Goal: Task Accomplishment & Management: Complete application form

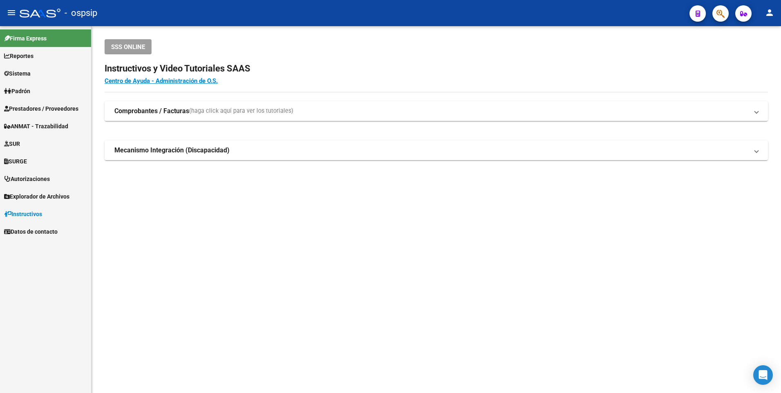
click at [67, 105] on span "Prestadores / Proveedores" at bounding box center [41, 108] width 74 height 9
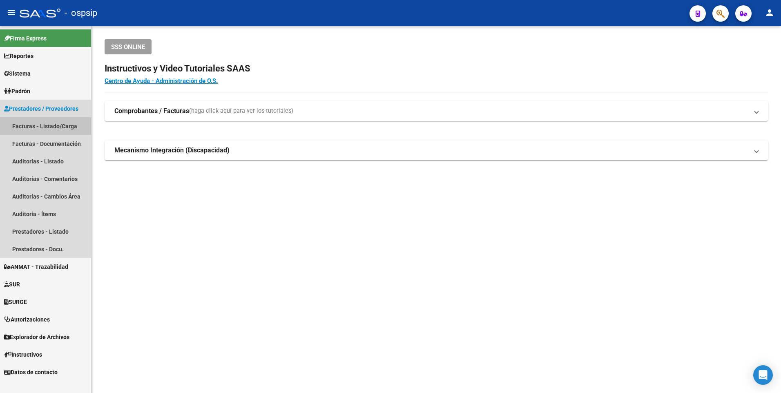
click at [59, 126] on link "Facturas - Listado/Carga" at bounding box center [45, 126] width 91 height 18
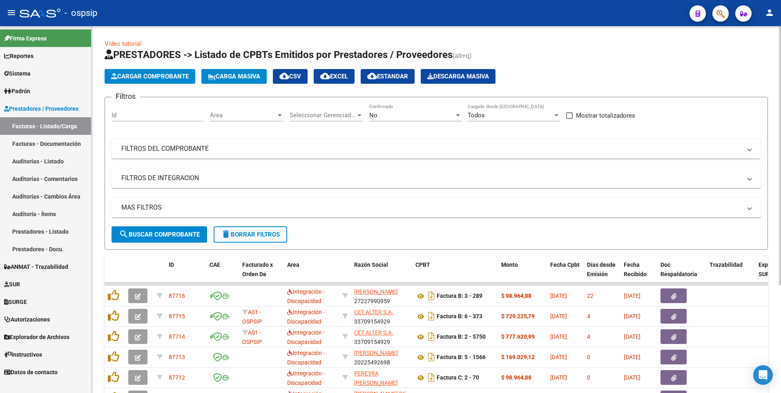
click at [424, 109] on div "No Confirmado" at bounding box center [415, 113] width 92 height 18
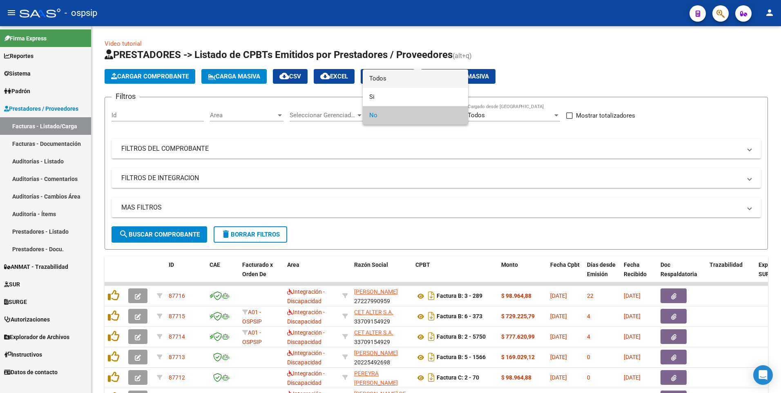
click at [399, 77] on span "Todos" at bounding box center [415, 78] width 92 height 18
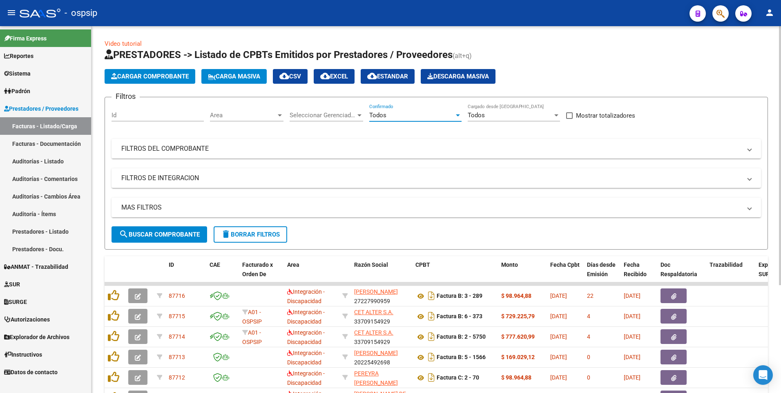
click at [156, 110] on div "Id" at bounding box center [157, 113] width 92 height 18
click at [158, 114] on input "Id" at bounding box center [157, 114] width 92 height 7
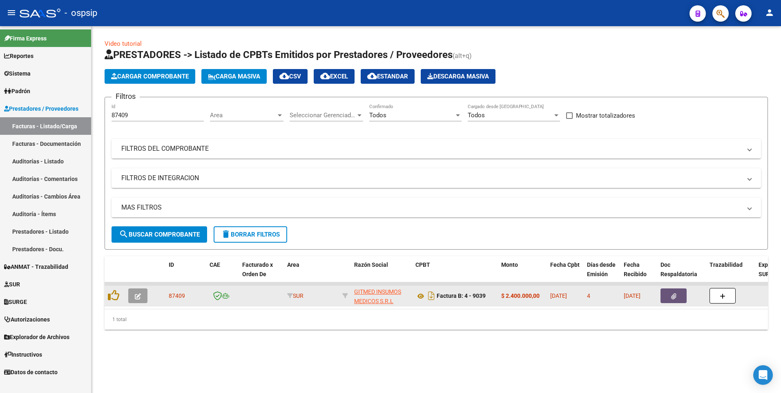
click at [668, 299] on button "button" at bounding box center [673, 295] width 26 height 15
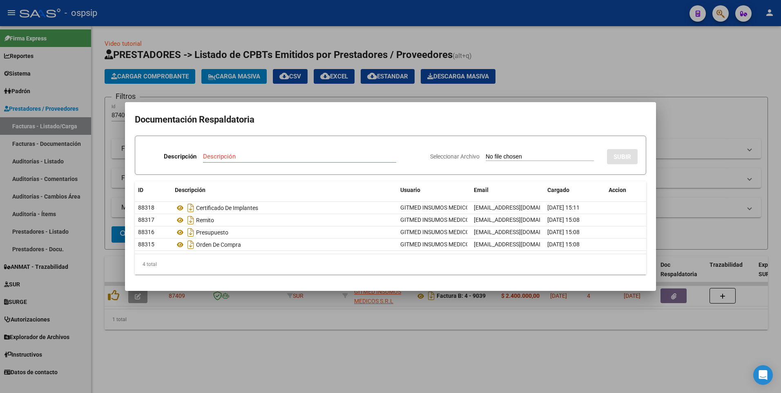
click at [442, 22] on div at bounding box center [390, 196] width 781 height 393
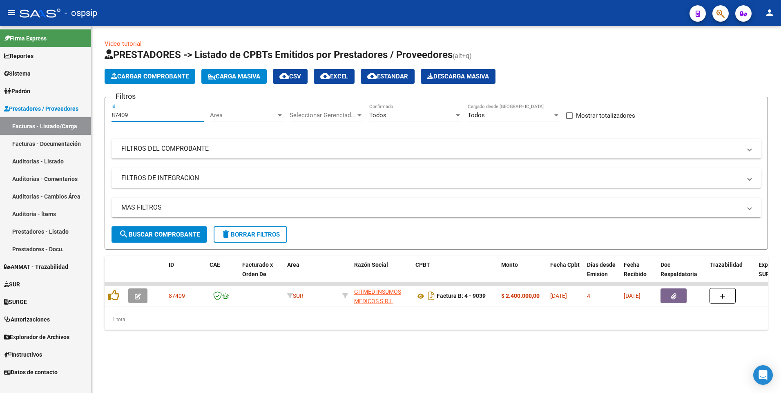
click at [169, 115] on input "87409" at bounding box center [157, 114] width 92 height 7
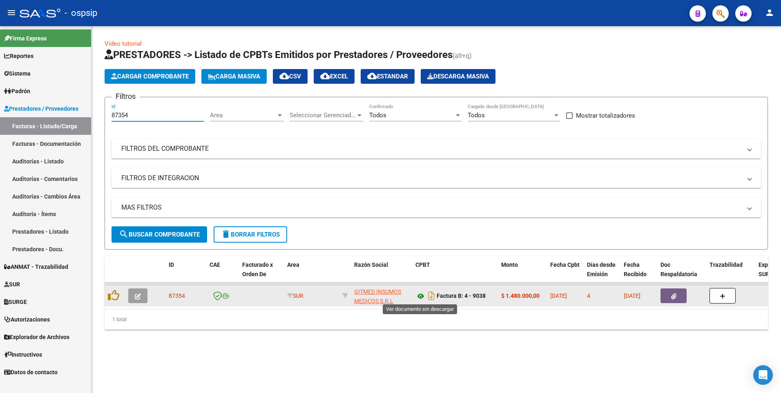
type input "87354"
click at [673, 303] on button "button" at bounding box center [673, 295] width 26 height 15
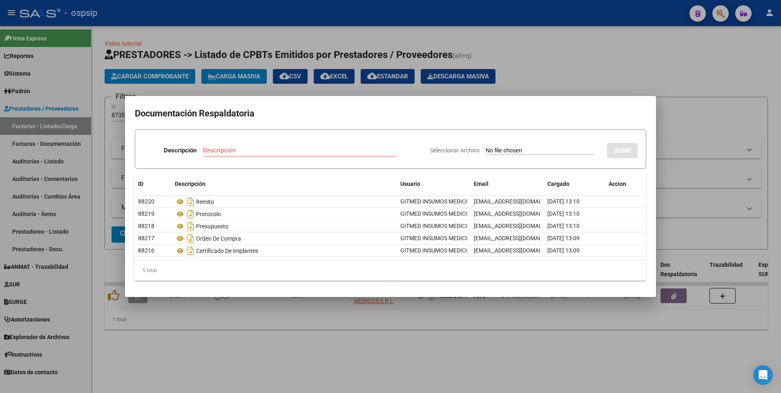
click at [299, 16] on div at bounding box center [390, 196] width 781 height 393
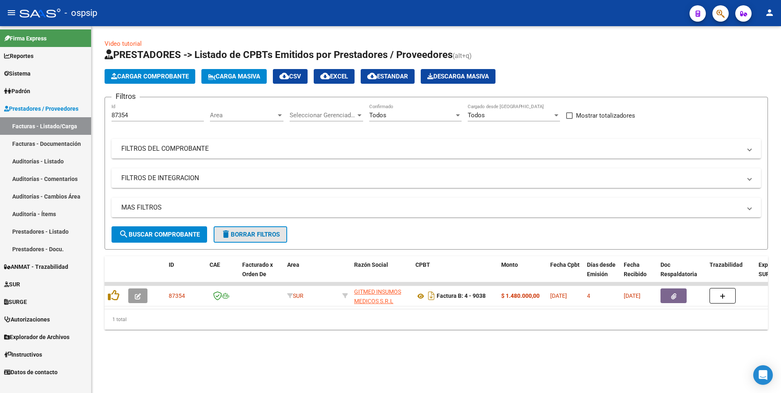
click at [277, 234] on span "delete Borrar Filtros" at bounding box center [250, 234] width 59 height 7
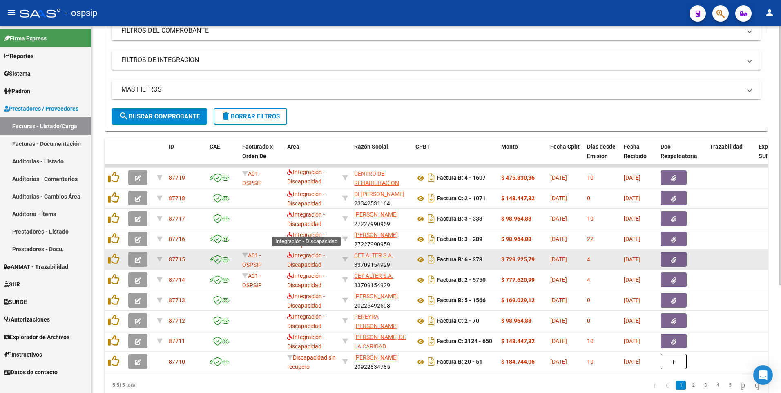
scroll to position [153, 0]
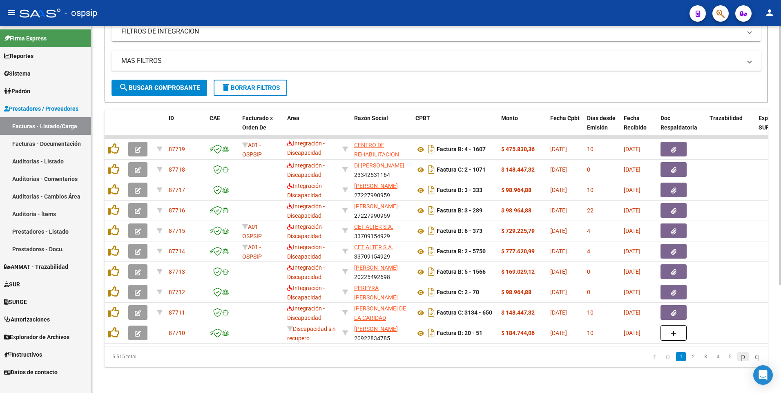
click at [740, 356] on icon "go to next page" at bounding box center [743, 356] width 7 height 10
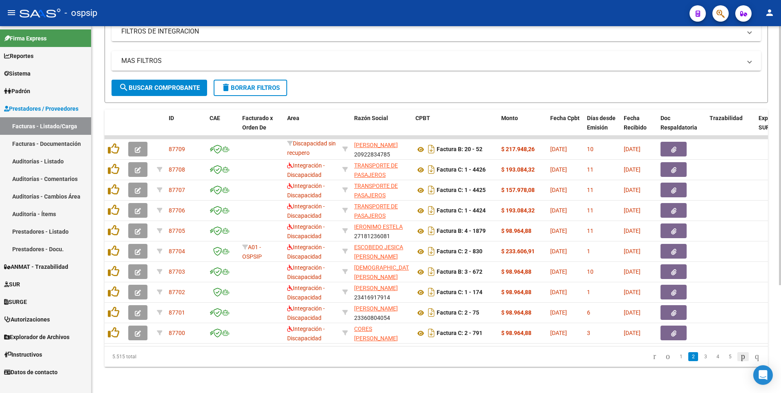
click at [740, 356] on icon "go to next page" at bounding box center [743, 356] width 7 height 10
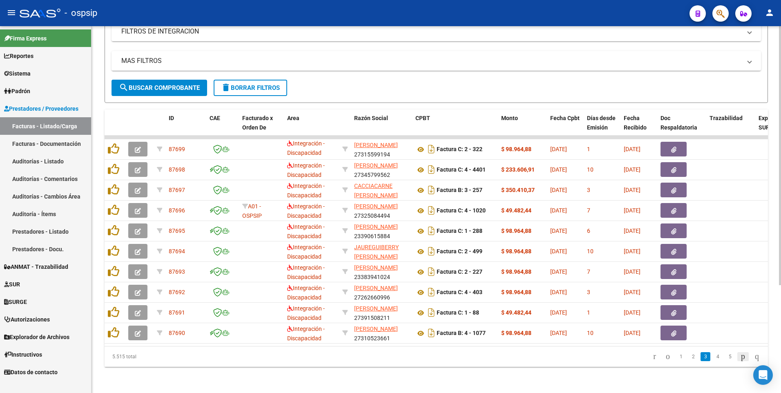
click at [740, 357] on icon "go to next page" at bounding box center [743, 356] width 7 height 10
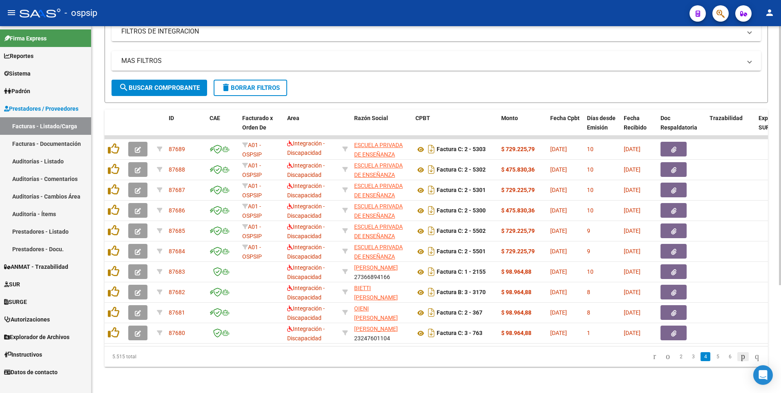
click at [740, 361] on icon "go to next page" at bounding box center [743, 356] width 7 height 10
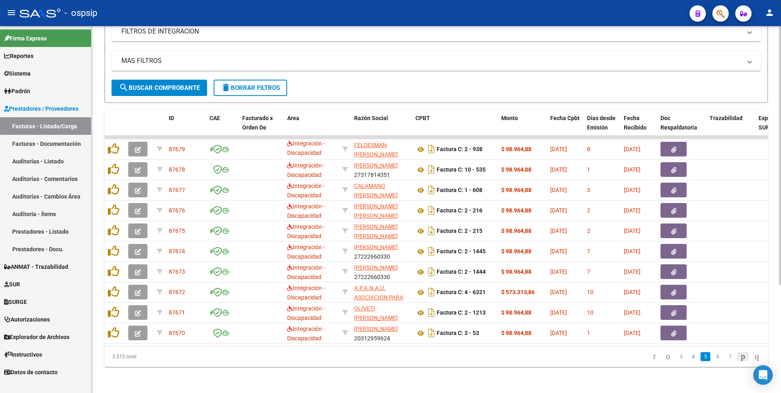
click at [740, 359] on icon "go to next page" at bounding box center [743, 356] width 7 height 10
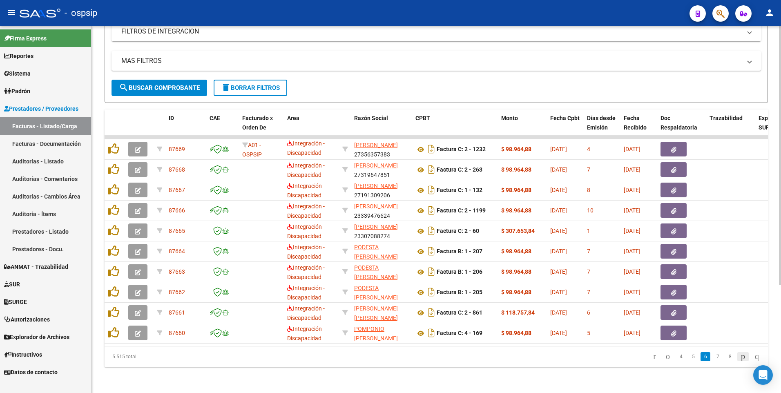
click at [740, 359] on icon "go to next page" at bounding box center [743, 356] width 7 height 10
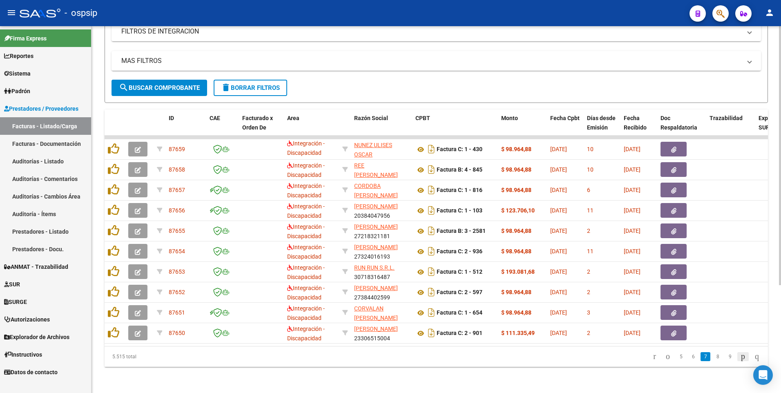
click at [740, 359] on icon "go to next page" at bounding box center [743, 356] width 7 height 10
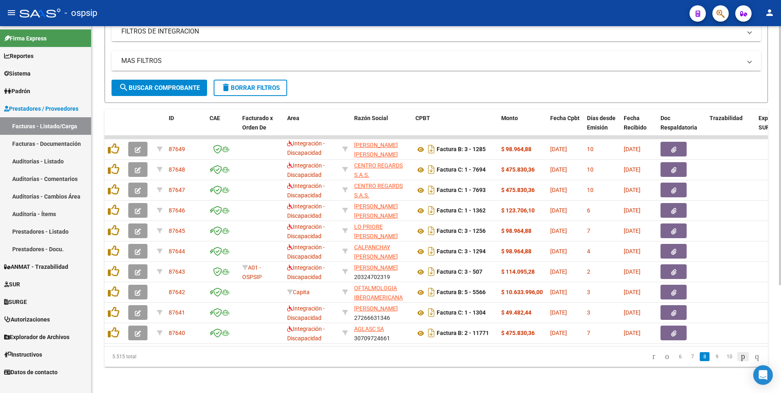
click at [740, 359] on icon "go to next page" at bounding box center [743, 356] width 7 height 10
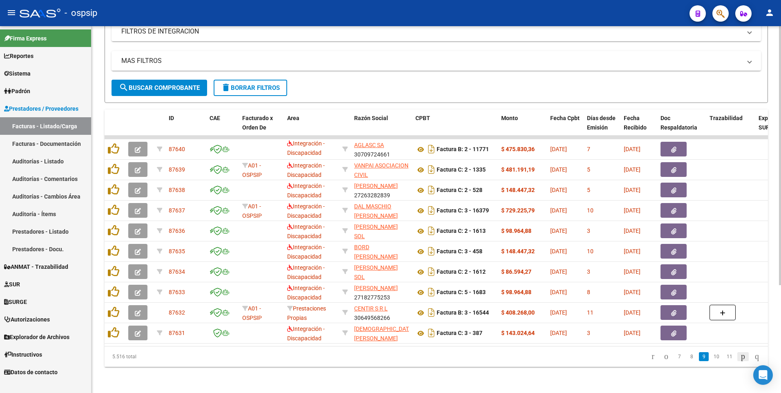
click at [740, 358] on icon "go to next page" at bounding box center [743, 356] width 7 height 10
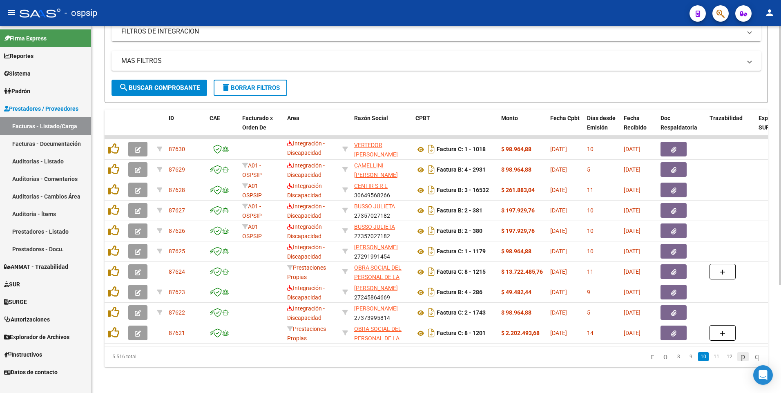
click at [740, 359] on icon "go to next page" at bounding box center [743, 356] width 7 height 10
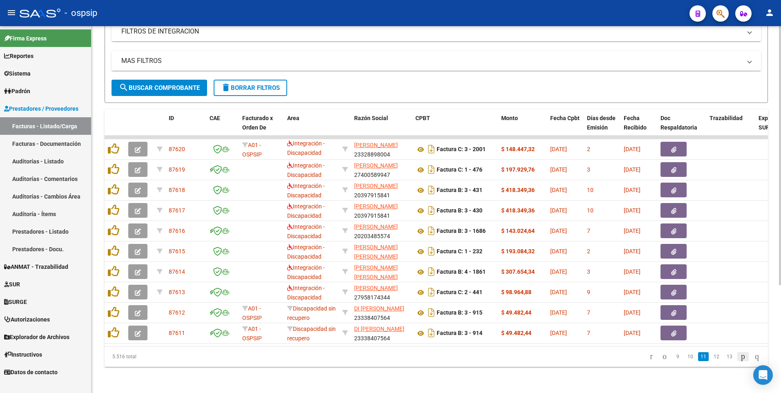
click at [740, 359] on icon "go to next page" at bounding box center [743, 356] width 7 height 10
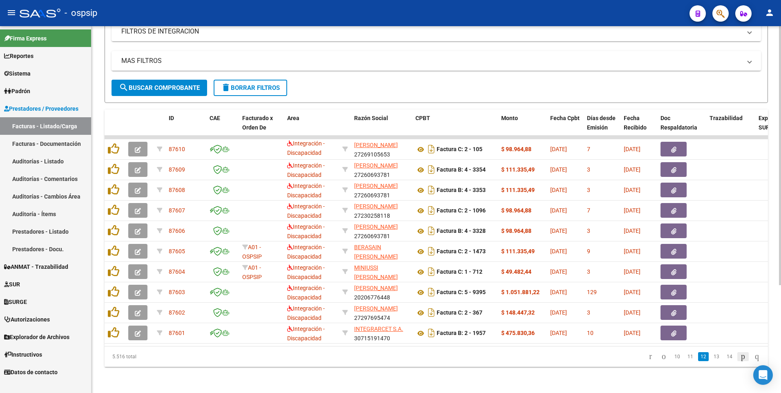
click at [740, 359] on icon "go to next page" at bounding box center [743, 356] width 7 height 10
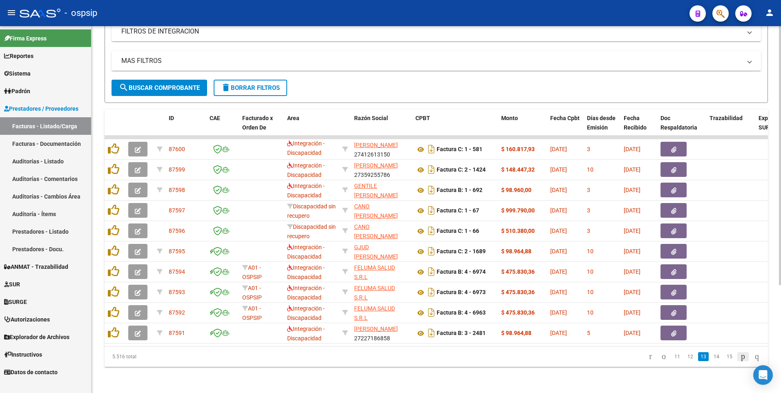
click at [740, 359] on icon "go to next page" at bounding box center [743, 356] width 7 height 10
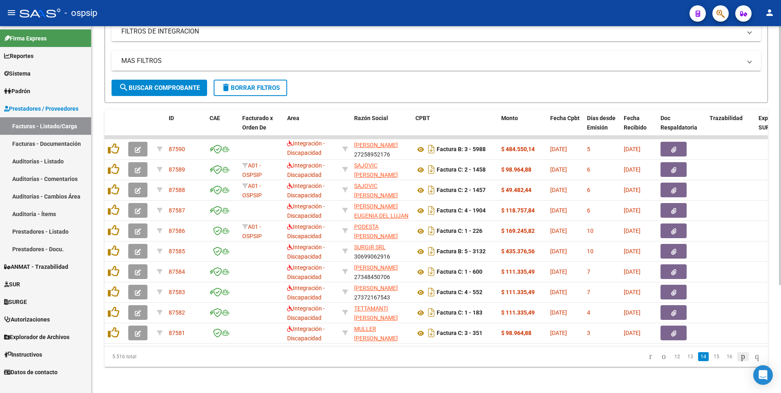
click at [740, 359] on icon "go to next page" at bounding box center [743, 356] width 7 height 10
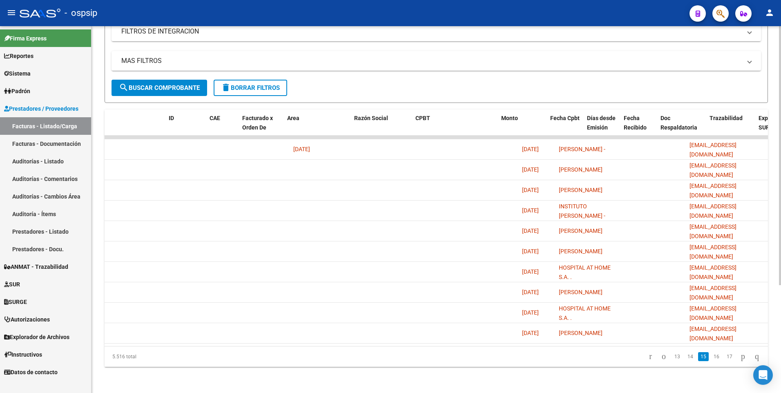
scroll to position [0, 0]
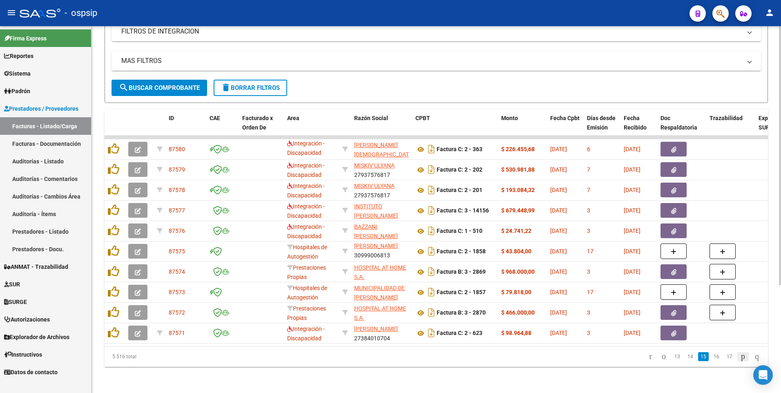
click at [740, 359] on icon "go to next page" at bounding box center [743, 356] width 7 height 10
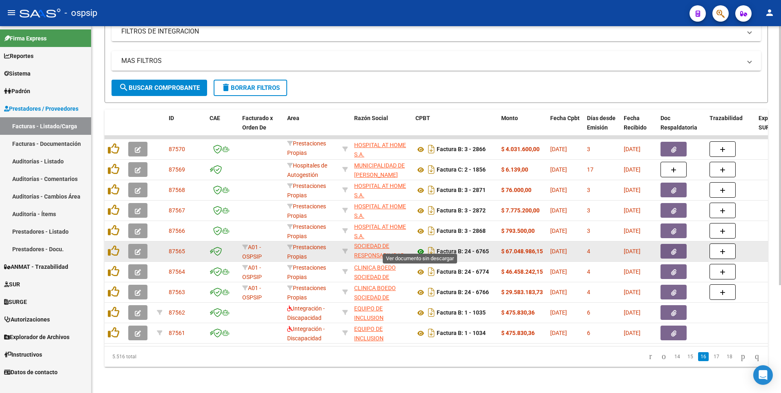
click at [421, 247] on icon at bounding box center [420, 252] width 11 height 10
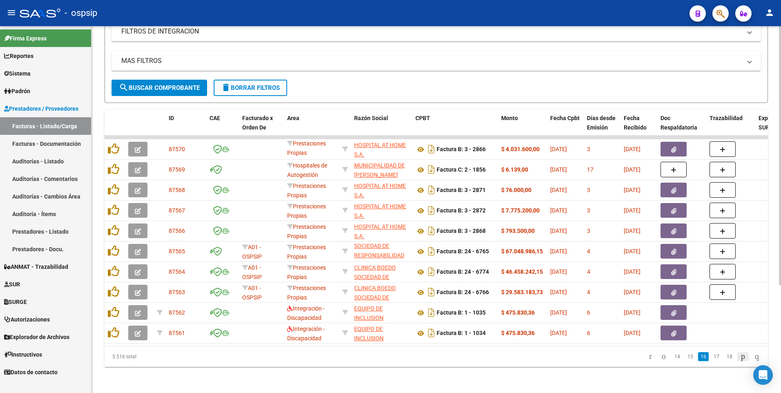
click at [740, 357] on icon "go to next page" at bounding box center [743, 356] width 7 height 10
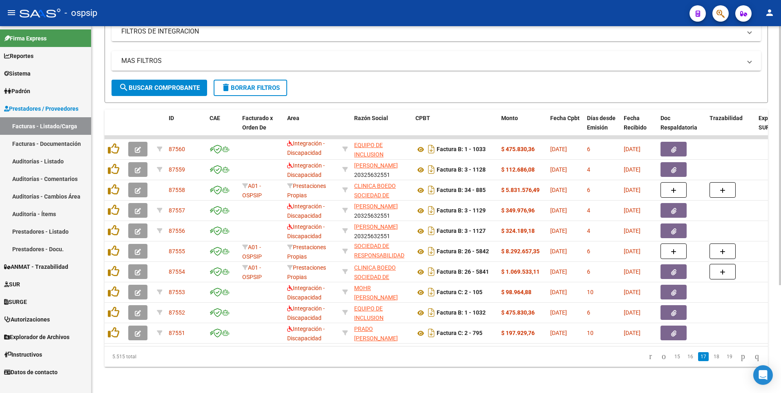
drag, startPoint x: 741, startPoint y: 358, endPoint x: 732, endPoint y: 358, distance: 9.0
click at [741, 358] on icon "go to next page" at bounding box center [743, 356] width 7 height 10
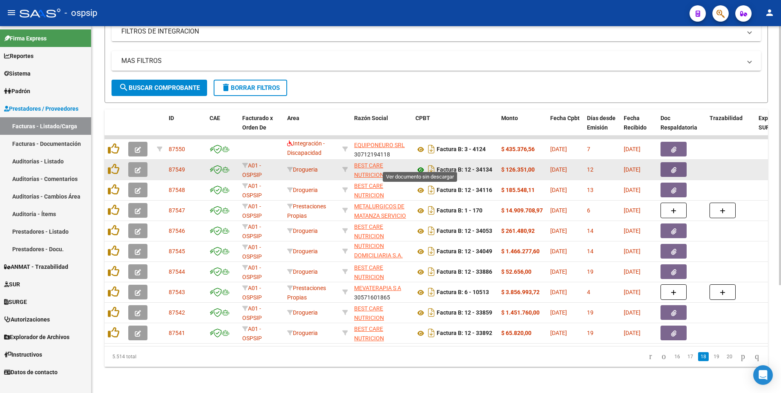
click at [421, 165] on icon at bounding box center [420, 170] width 11 height 10
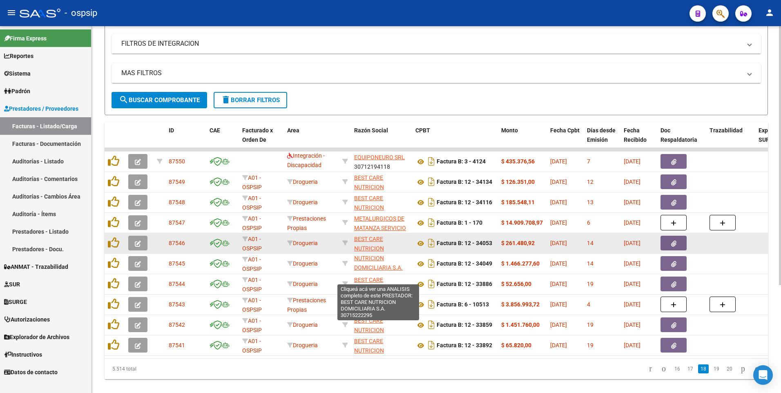
scroll to position [153, 0]
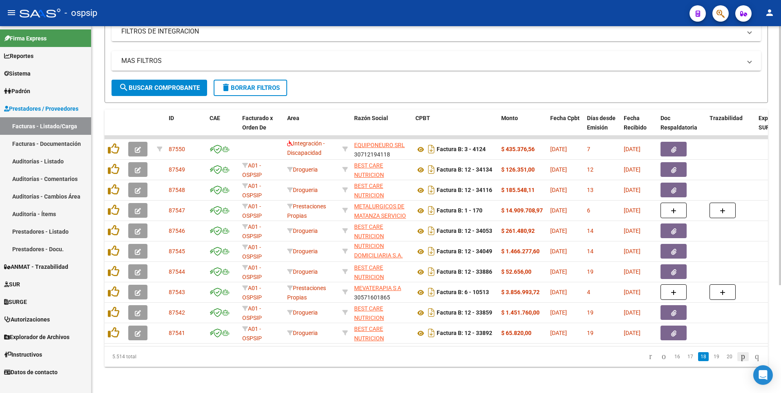
click at [740, 357] on icon "go to next page" at bounding box center [743, 356] width 7 height 10
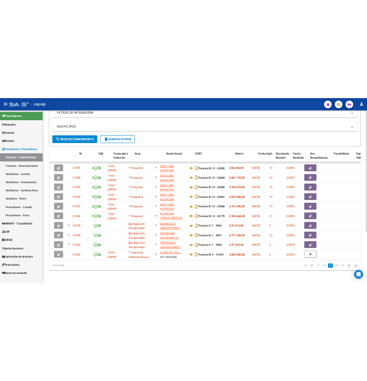
scroll to position [0, 0]
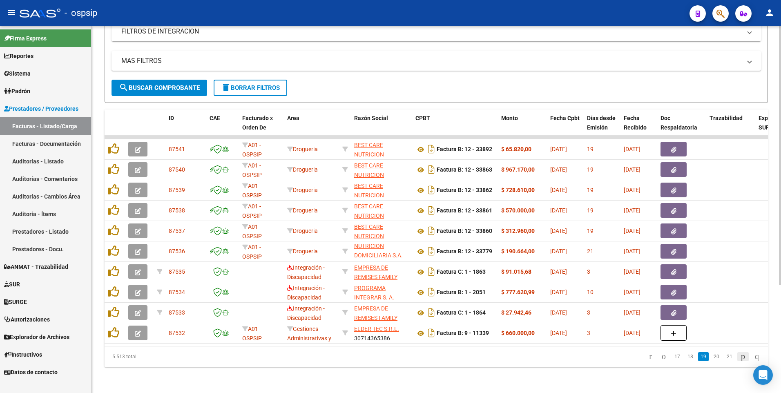
click at [740, 359] on icon "go to next page" at bounding box center [743, 356] width 7 height 10
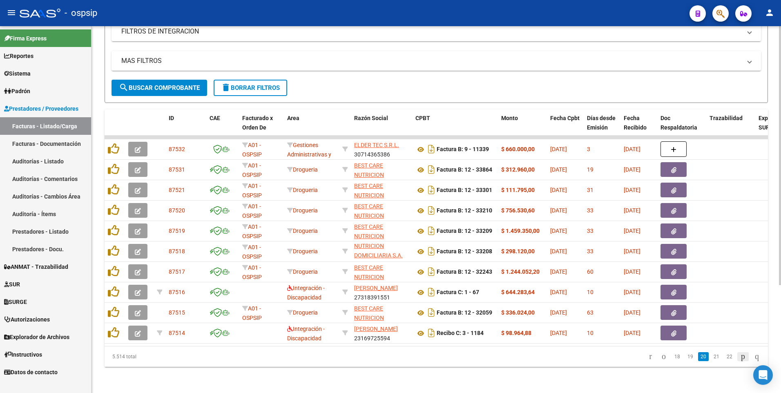
click at [740, 358] on icon "go to next page" at bounding box center [743, 356] width 7 height 10
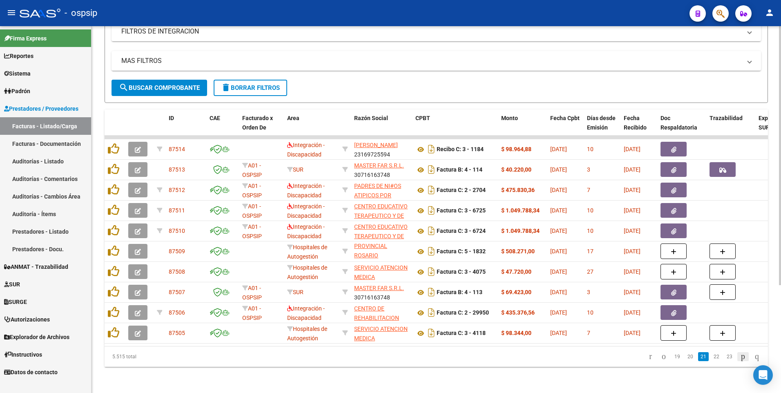
click at [740, 359] on icon "go to next page" at bounding box center [743, 356] width 7 height 10
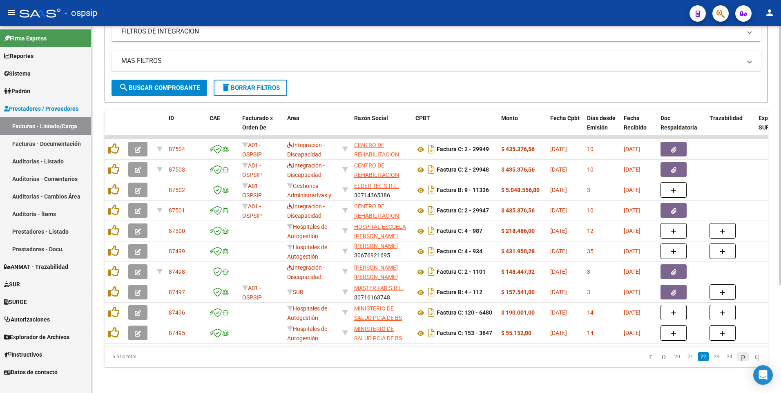
click at [740, 359] on icon "go to next page" at bounding box center [743, 356] width 7 height 10
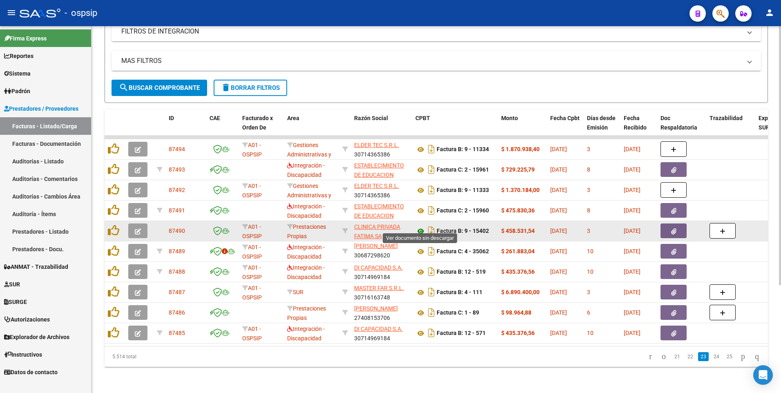
click at [420, 226] on icon at bounding box center [420, 231] width 11 height 10
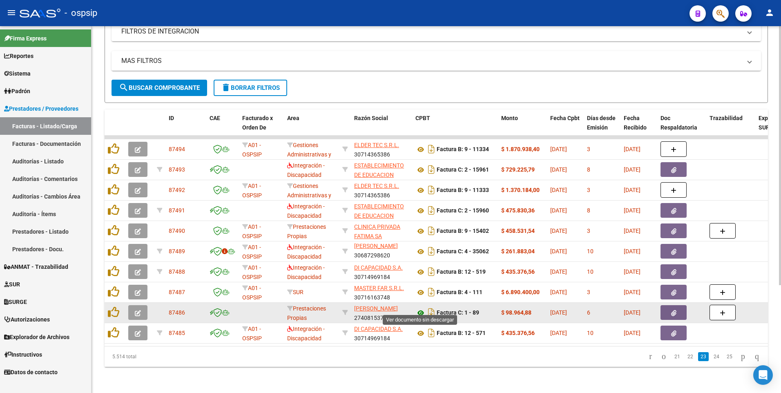
click at [417, 308] on icon at bounding box center [420, 313] width 11 height 10
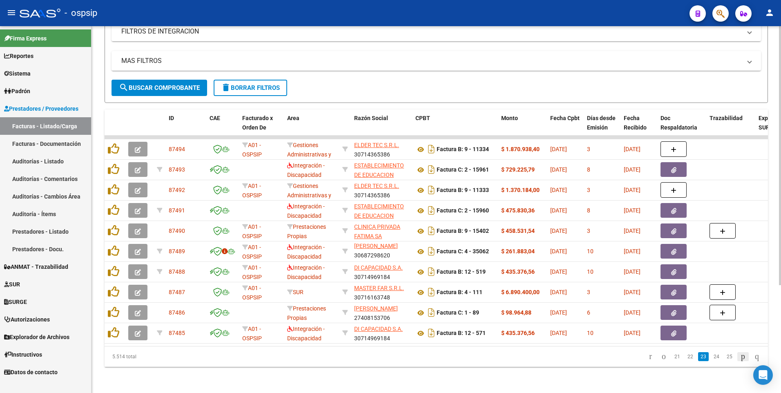
click at [740, 356] on icon "go to next page" at bounding box center [743, 356] width 7 height 10
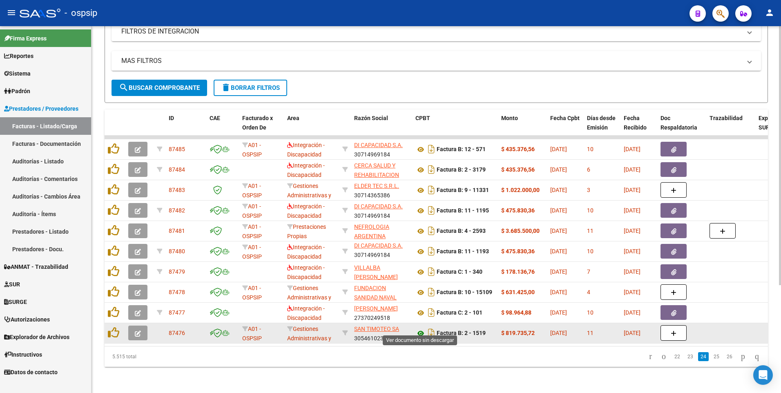
click at [420, 328] on icon at bounding box center [420, 333] width 11 height 10
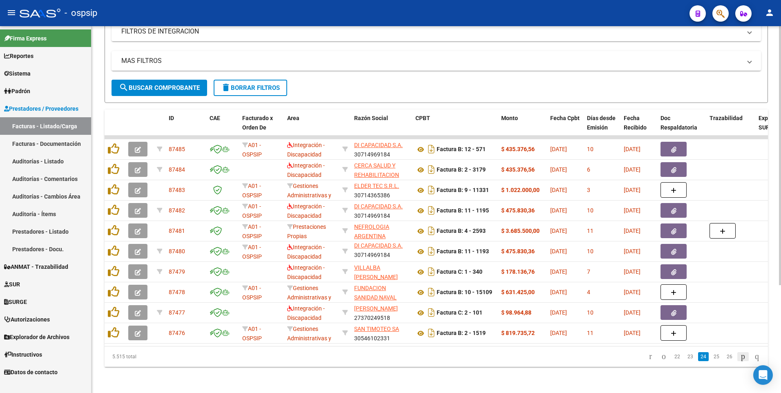
click at [740, 357] on icon "go to next page" at bounding box center [743, 356] width 7 height 10
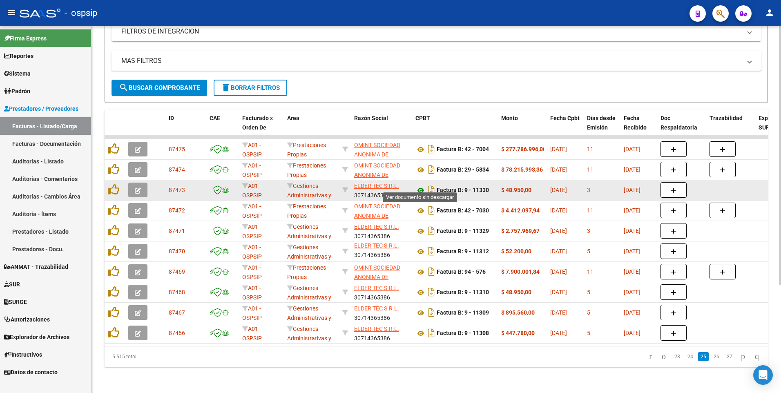
click at [418, 186] on icon at bounding box center [420, 190] width 11 height 10
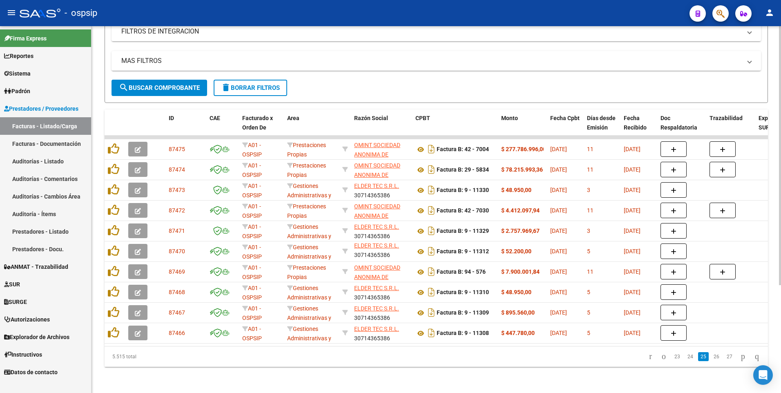
click at [249, 86] on button "delete Borrar Filtros" at bounding box center [251, 88] width 74 height 16
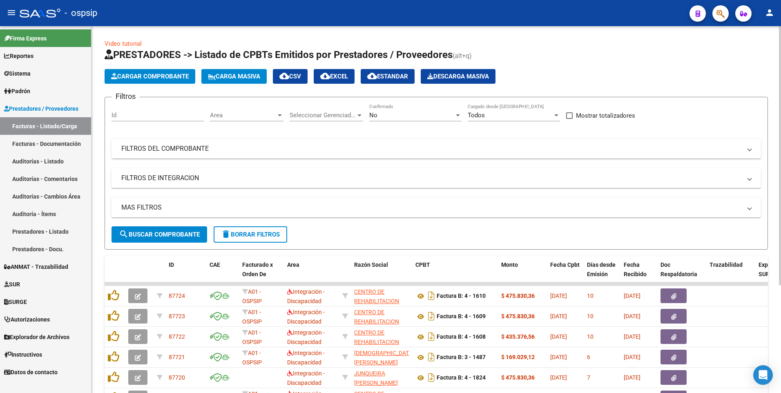
click at [187, 114] on input "Id" at bounding box center [157, 114] width 92 height 7
click at [117, 149] on mat-expansion-panel-header "FILTROS DEL COMPROBANTE" at bounding box center [435, 149] width 649 height 20
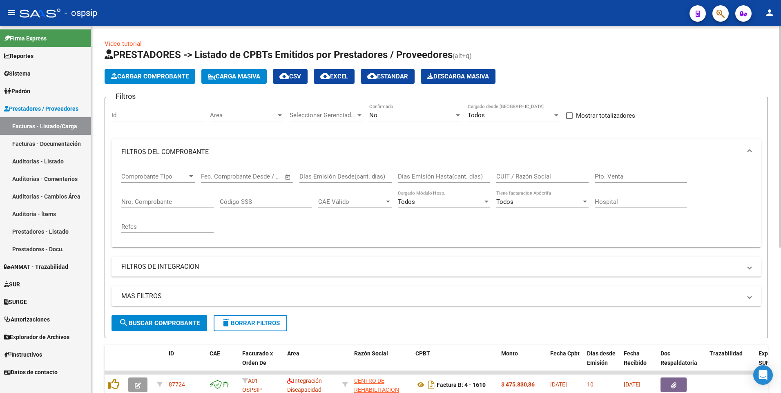
click at [137, 203] on input "Nro. Comprobante" at bounding box center [167, 201] width 92 height 7
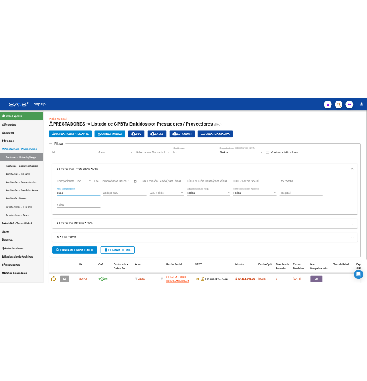
scroll to position [58, 0]
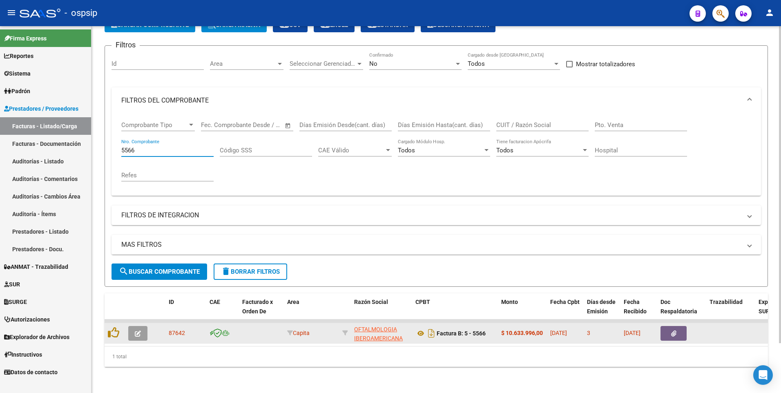
click at [675, 330] on icon "button" at bounding box center [673, 333] width 5 height 6
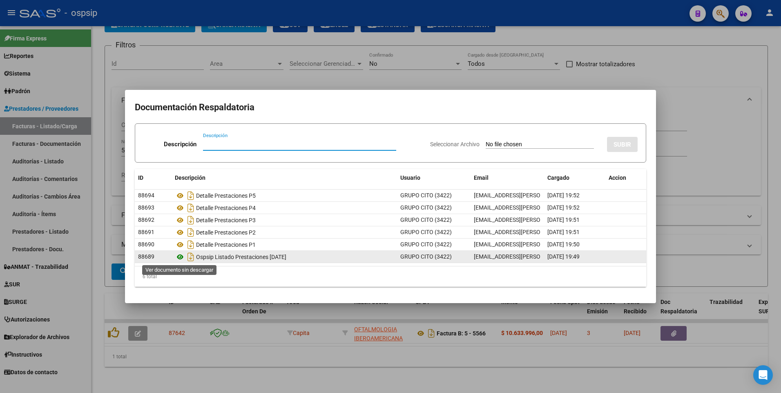
click at [181, 256] on icon at bounding box center [180, 257] width 11 height 10
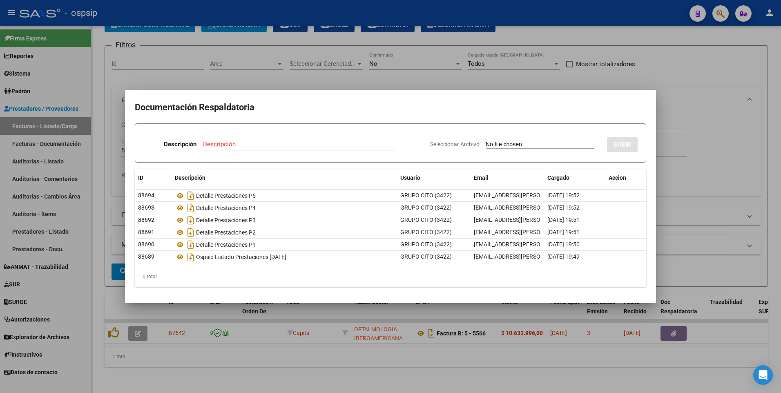
click at [285, 12] on div at bounding box center [390, 196] width 781 height 393
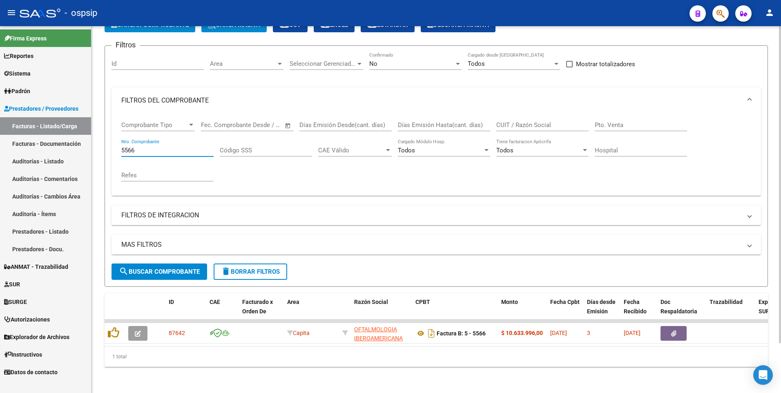
click at [176, 147] on input "5566" at bounding box center [167, 150] width 92 height 7
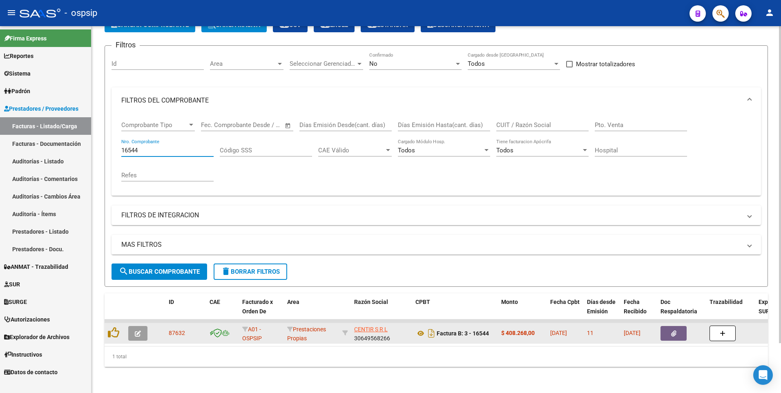
type input "16544"
click at [667, 328] on button "button" at bounding box center [673, 333] width 26 height 15
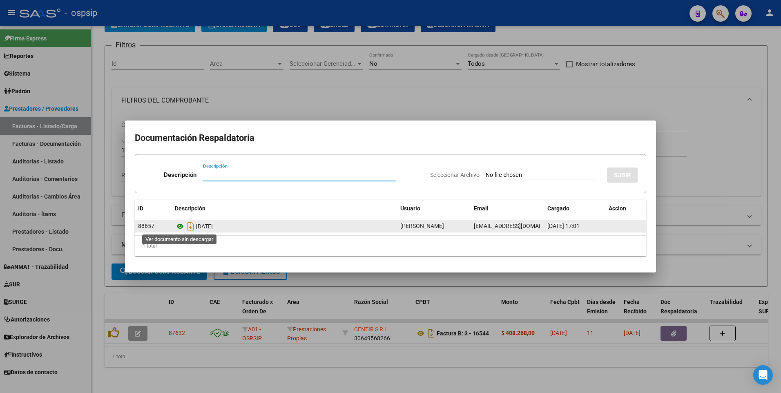
click at [180, 226] on icon at bounding box center [180, 226] width 11 height 10
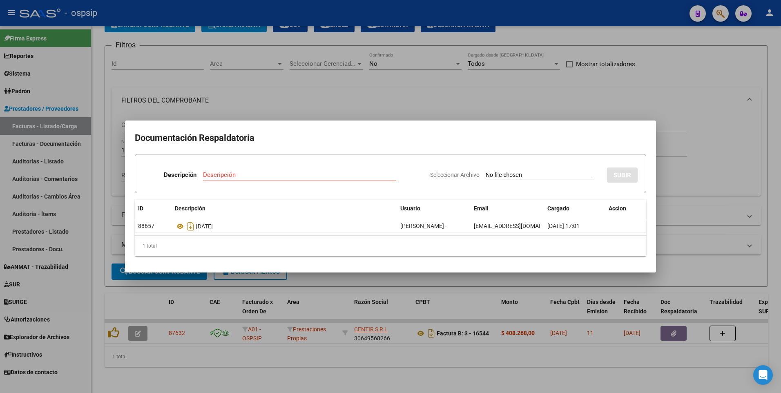
click at [392, 23] on div at bounding box center [390, 196] width 781 height 393
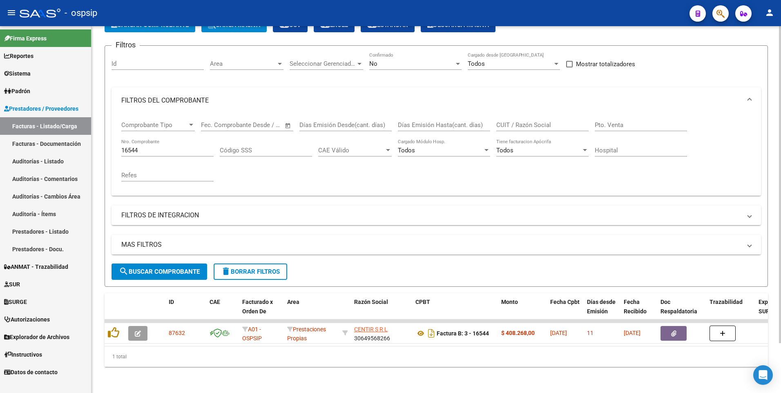
drag, startPoint x: 387, startPoint y: 23, endPoint x: 373, endPoint y: 26, distance: 14.3
click at [549, 121] on input "CUIT / Razón Social" at bounding box center [542, 124] width 92 height 7
click at [166, 147] on input "16544" at bounding box center [167, 150] width 92 height 7
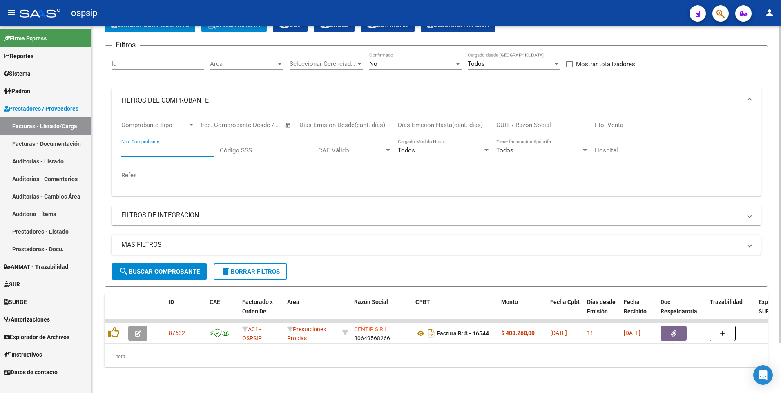
click at [526, 121] on input "CUIT / Razón Social" at bounding box center [542, 124] width 92 height 7
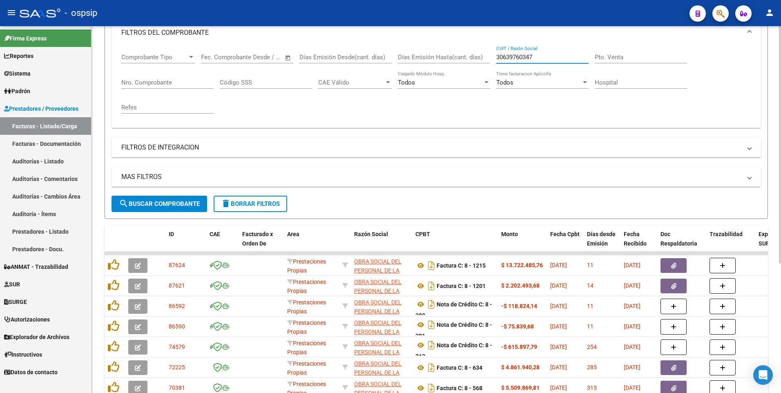
scroll to position [201, 0]
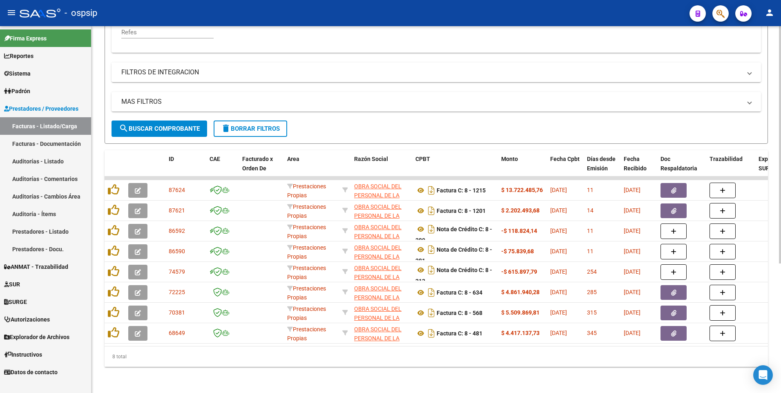
type input "30639760347"
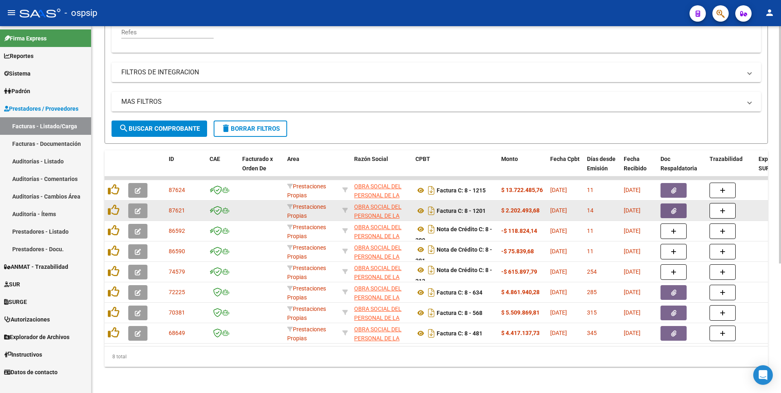
click at [669, 203] on button "button" at bounding box center [673, 210] width 26 height 15
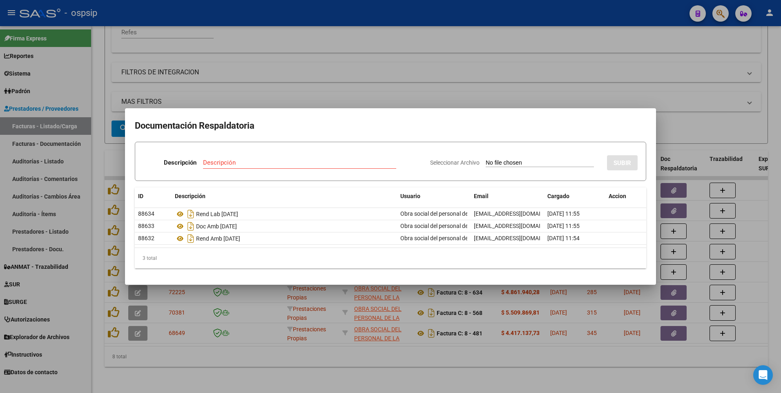
click at [382, 22] on div at bounding box center [390, 196] width 781 height 393
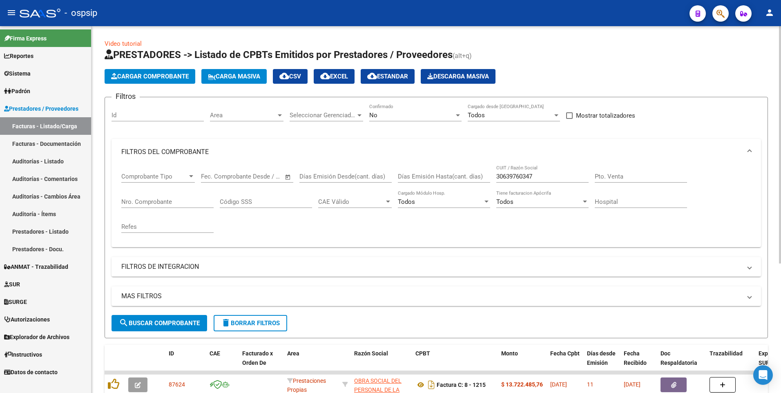
scroll to position [163, 0]
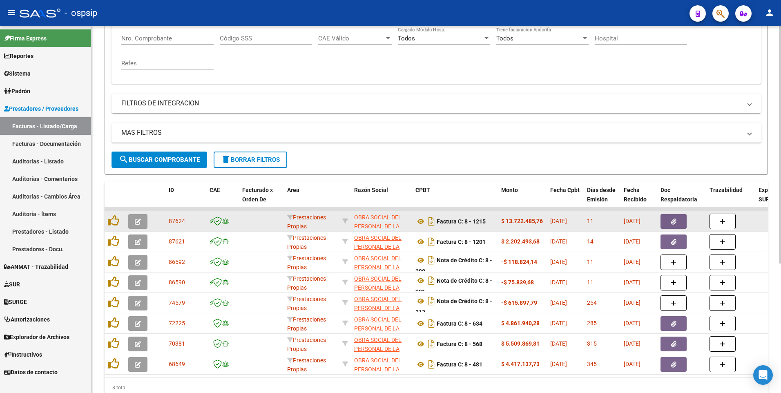
click at [683, 219] on button "button" at bounding box center [673, 221] width 26 height 15
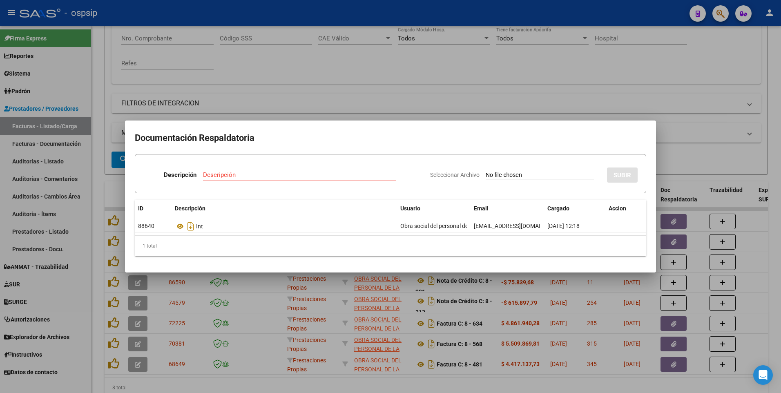
click at [684, 176] on div at bounding box center [390, 196] width 781 height 393
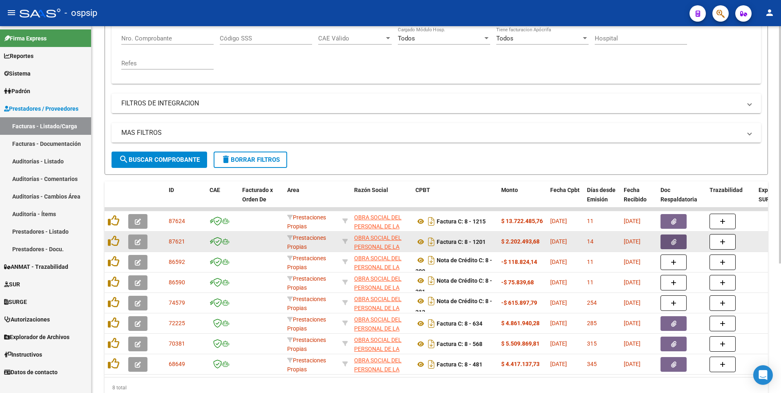
click at [670, 244] on button "button" at bounding box center [673, 241] width 26 height 15
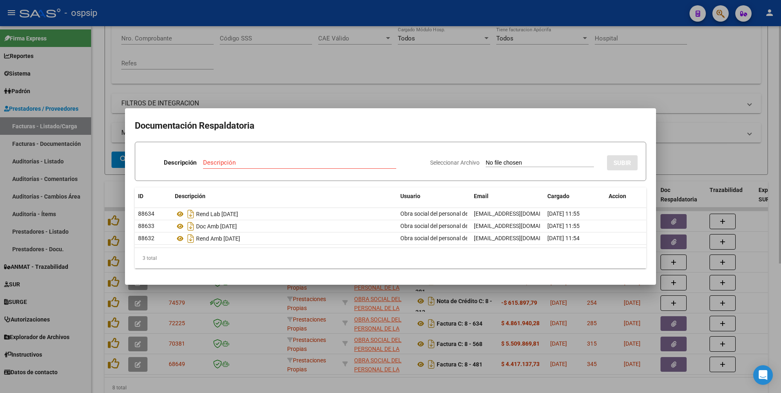
drag, startPoint x: 309, startPoint y: 238, endPoint x: 706, endPoint y: 108, distance: 417.5
click at [706, 108] on div at bounding box center [390, 196] width 781 height 393
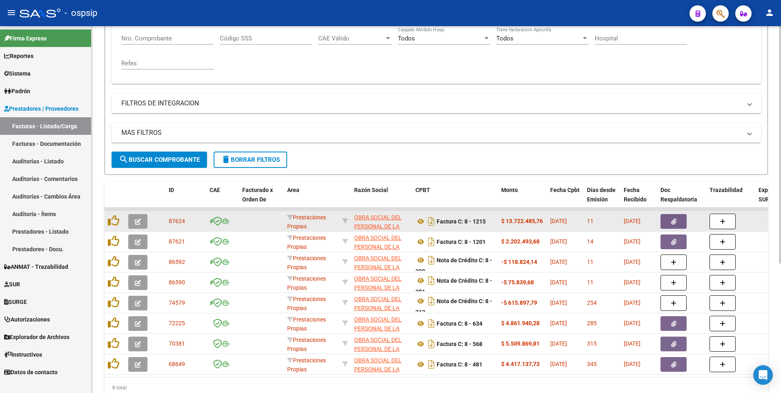
click at [666, 223] on button "button" at bounding box center [673, 221] width 26 height 15
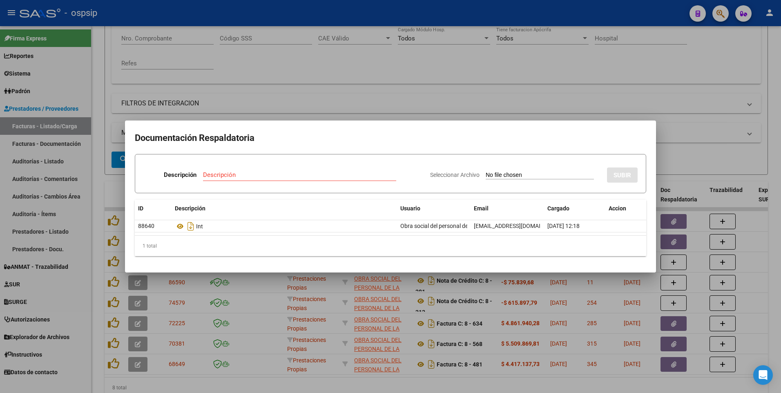
click at [227, 21] on div at bounding box center [390, 196] width 781 height 393
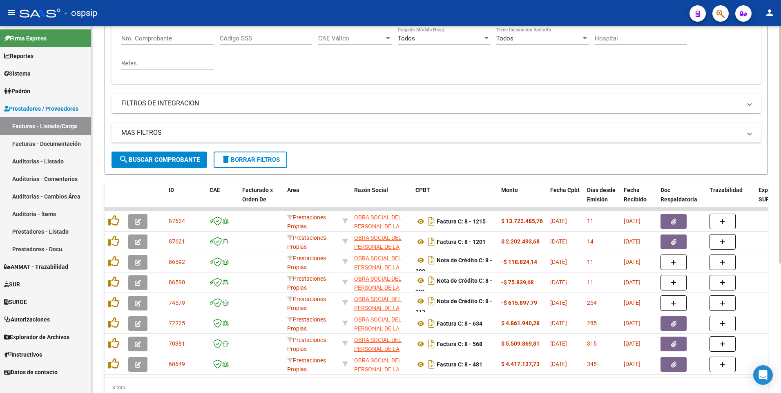
click at [660, 214] on button "button" at bounding box center [673, 221] width 26 height 15
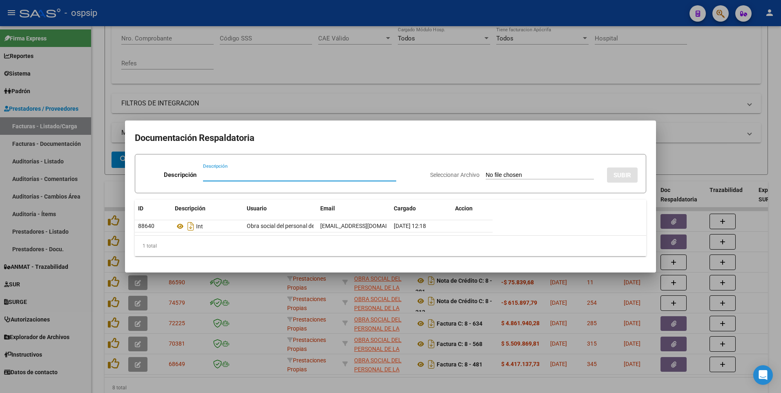
click at [434, 115] on div at bounding box center [390, 196] width 781 height 393
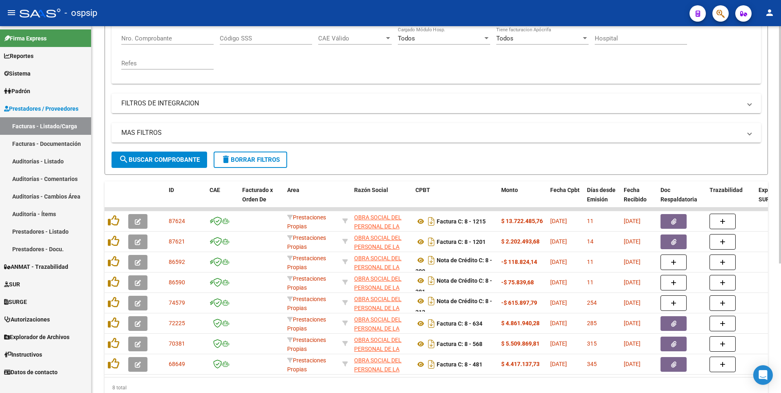
click at [245, 160] on span "delete Borrar Filtros" at bounding box center [250, 159] width 59 height 7
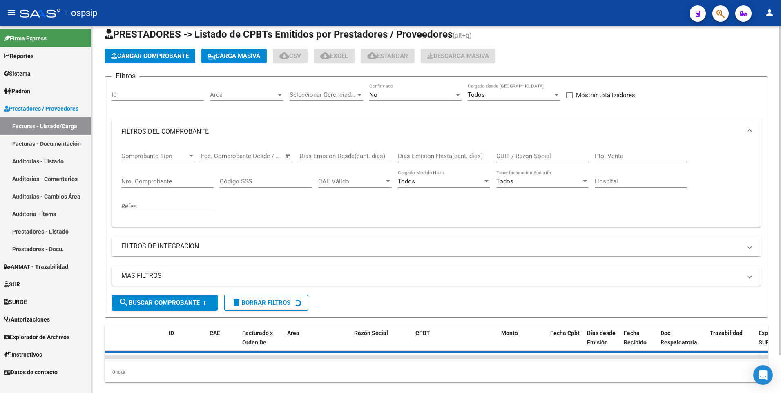
scroll to position [0, 0]
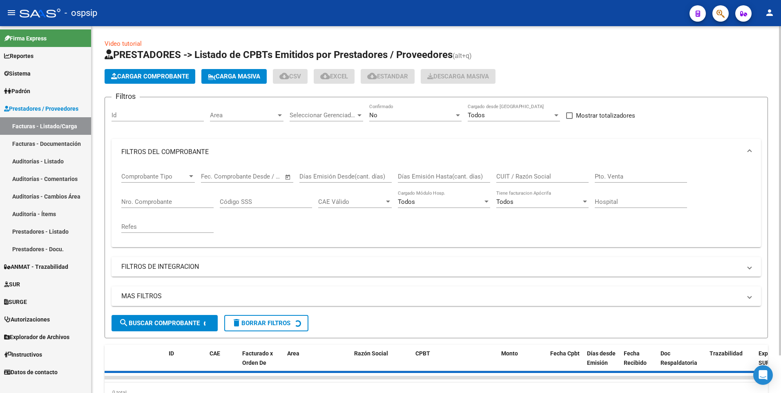
click at [536, 183] on div "CUIT / Razón Social" at bounding box center [542, 177] width 92 height 25
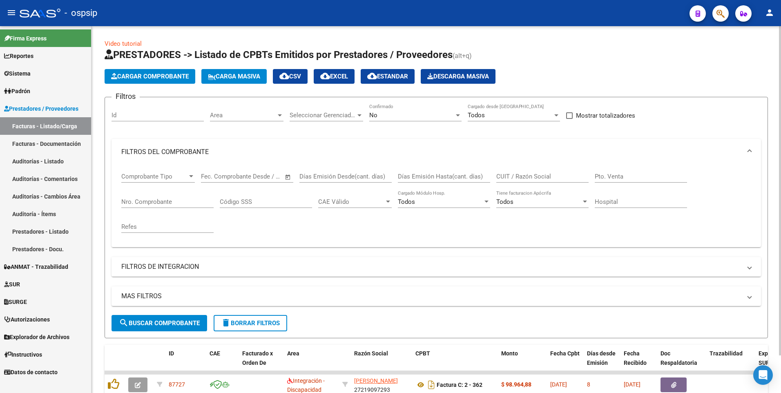
click at [536, 179] on input "CUIT / Razón Social" at bounding box center [542, 176] width 92 height 7
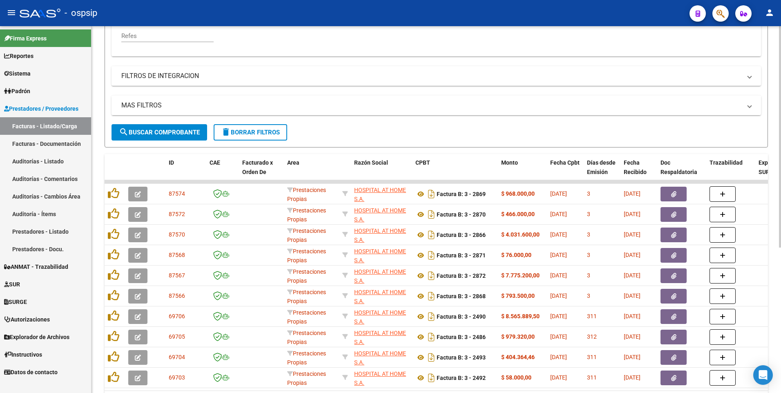
scroll to position [241, 0]
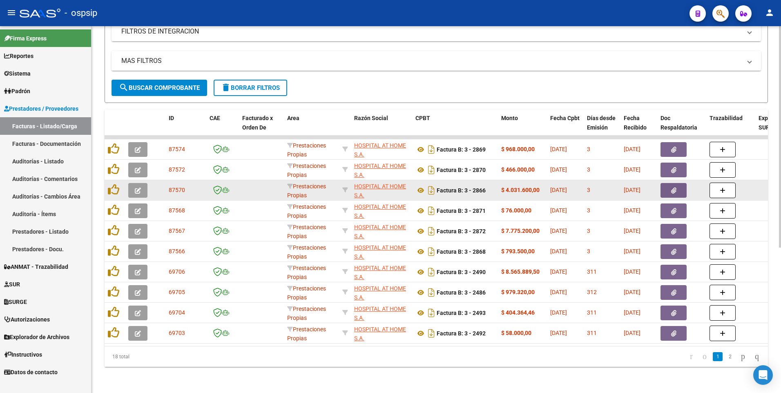
type input "30711216452"
click at [678, 186] on button "button" at bounding box center [673, 190] width 26 height 15
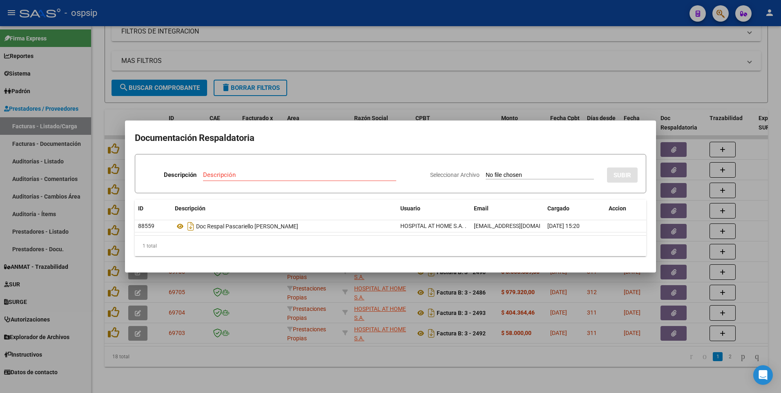
click at [499, 74] on div at bounding box center [390, 196] width 781 height 393
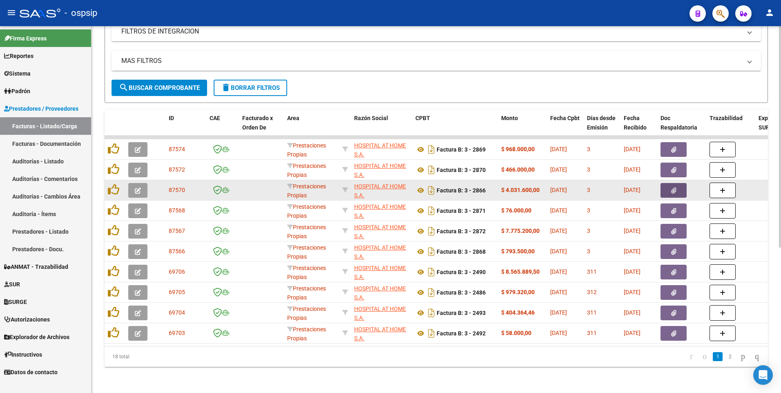
click at [666, 183] on button "button" at bounding box center [673, 190] width 26 height 15
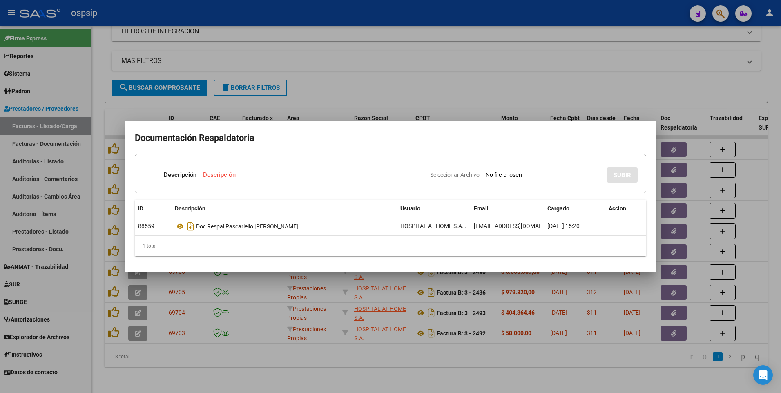
click at [654, 70] on div at bounding box center [390, 196] width 781 height 393
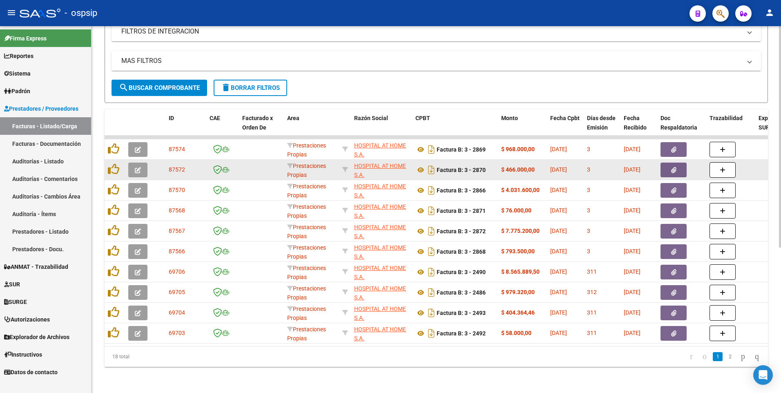
click at [668, 163] on button "button" at bounding box center [673, 170] width 26 height 15
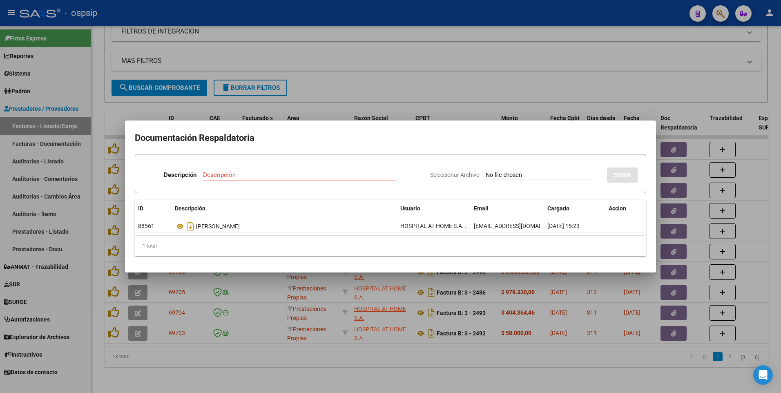
click at [321, 14] on div at bounding box center [390, 196] width 781 height 393
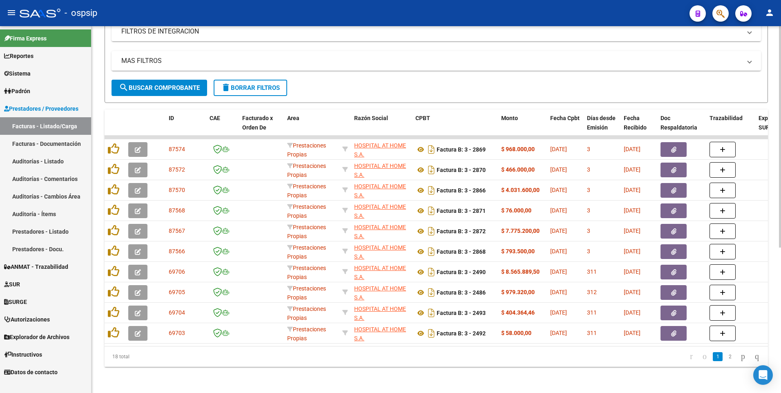
click at [267, 84] on span "delete Borrar Filtros" at bounding box center [250, 87] width 59 height 7
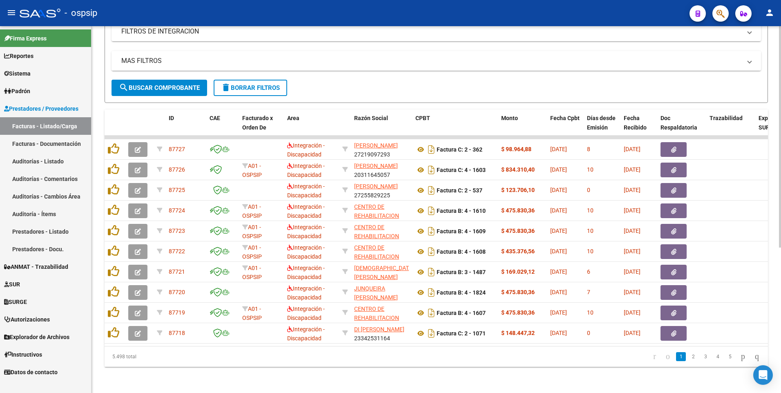
scroll to position [160, 0]
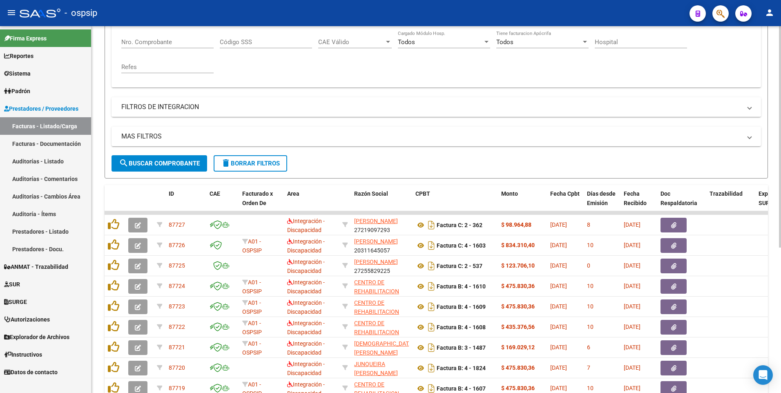
click at [158, 114] on mat-expansion-panel-header "FILTROS DE INTEGRACION" at bounding box center [435, 107] width 649 height 20
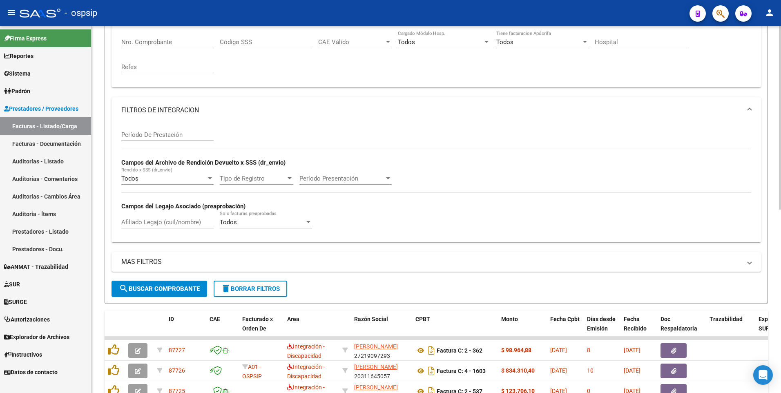
scroll to position [119, 0]
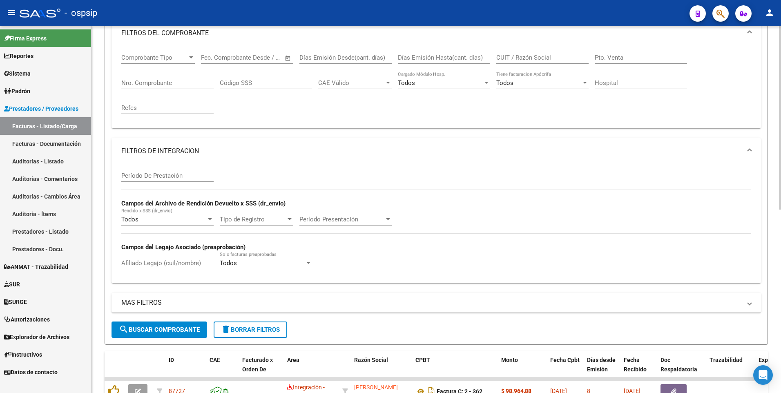
click at [168, 150] on mat-panel-title "FILTROS DE INTEGRACION" at bounding box center [431, 151] width 620 height 9
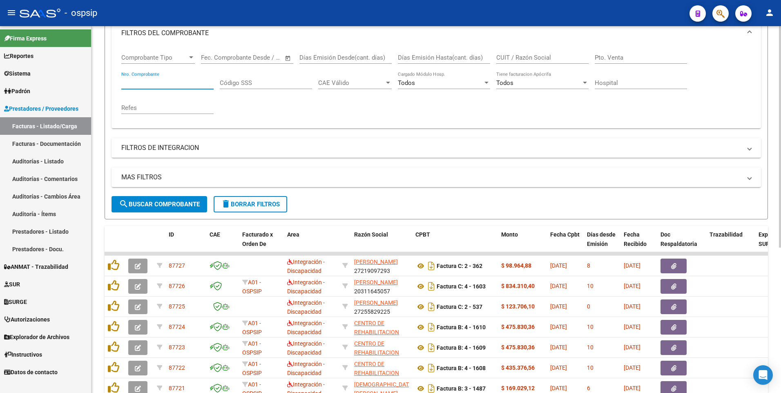
click at [157, 84] on input "Nro. Comprobante" at bounding box center [167, 82] width 92 height 7
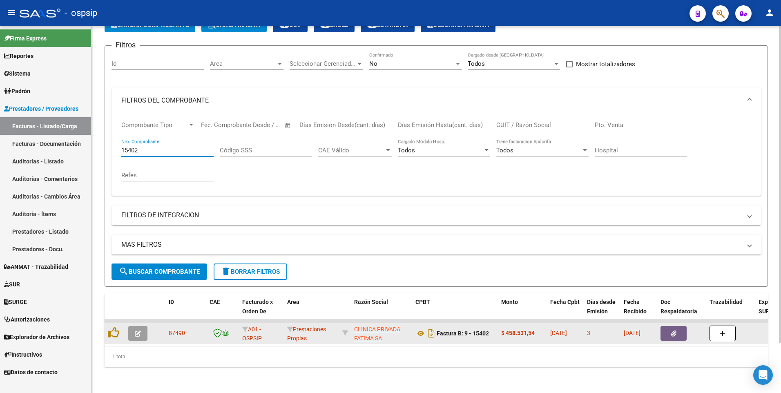
scroll to position [0, 0]
click at [662, 330] on button "button" at bounding box center [673, 333] width 26 height 15
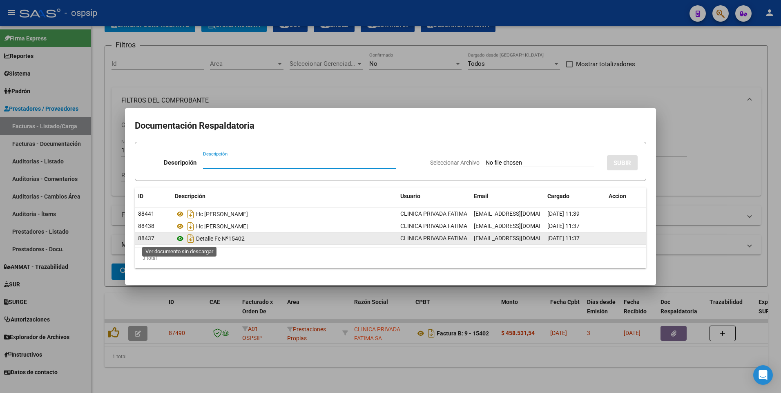
click at [181, 238] on icon at bounding box center [180, 239] width 11 height 10
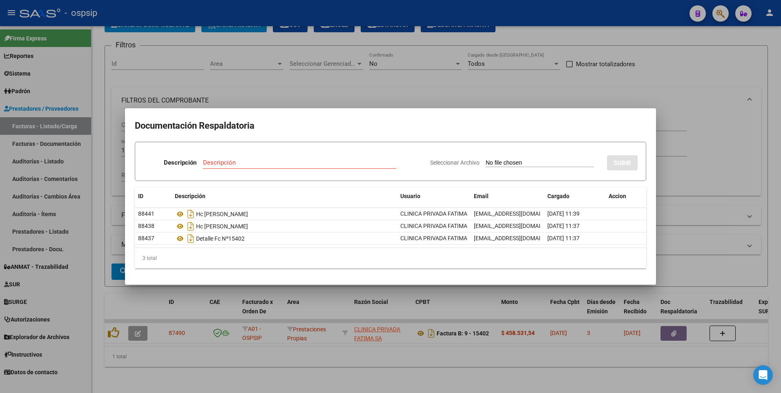
click at [376, 100] on div at bounding box center [390, 196] width 781 height 393
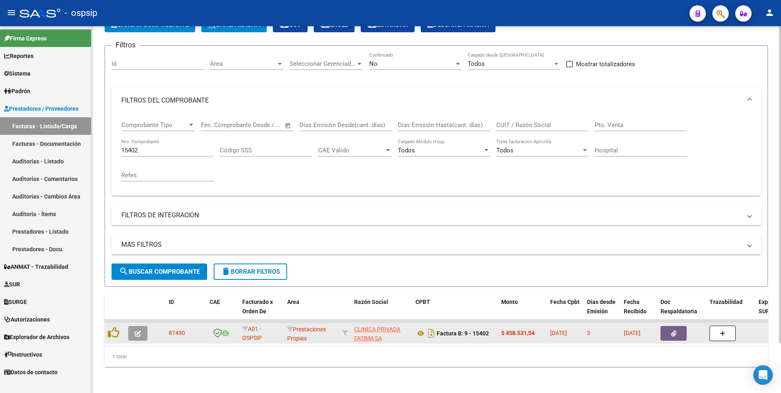
click at [671, 330] on icon "button" at bounding box center [673, 333] width 5 height 6
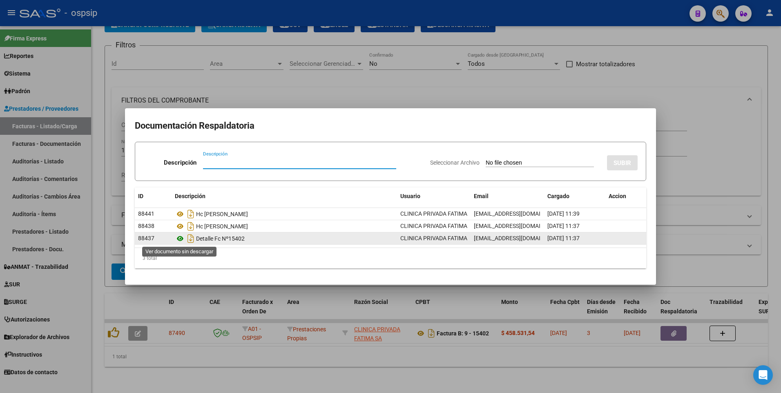
click at [180, 240] on icon at bounding box center [180, 239] width 11 height 10
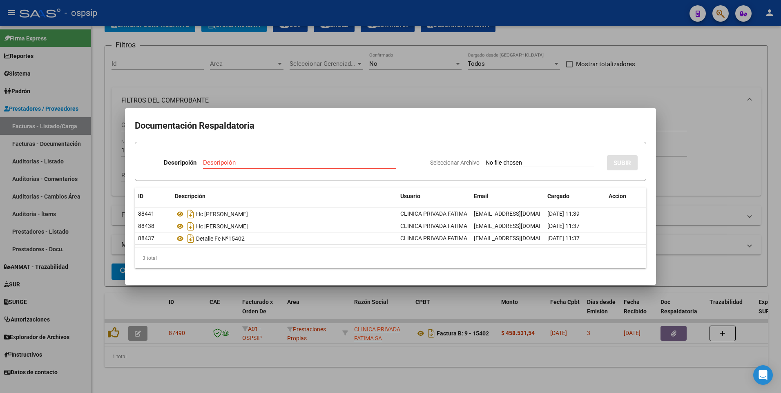
click at [321, 17] on div at bounding box center [390, 196] width 781 height 393
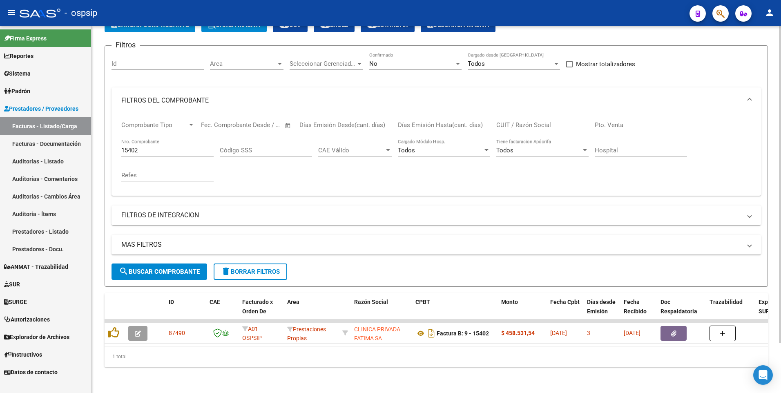
click at [158, 147] on input "15402" at bounding box center [167, 150] width 92 height 7
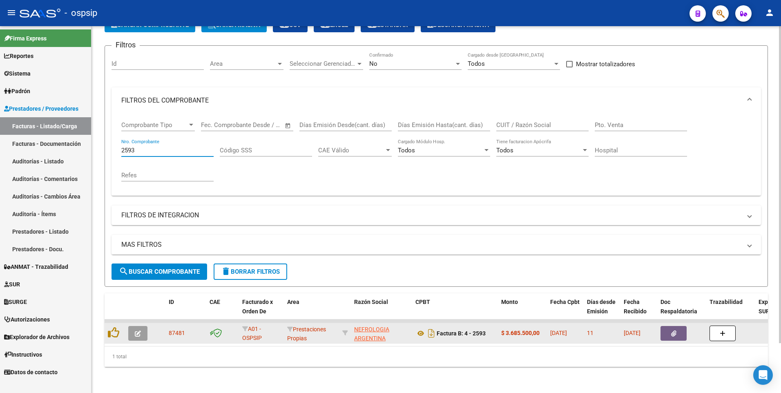
type input "2593"
click at [681, 326] on button "button" at bounding box center [673, 333] width 26 height 15
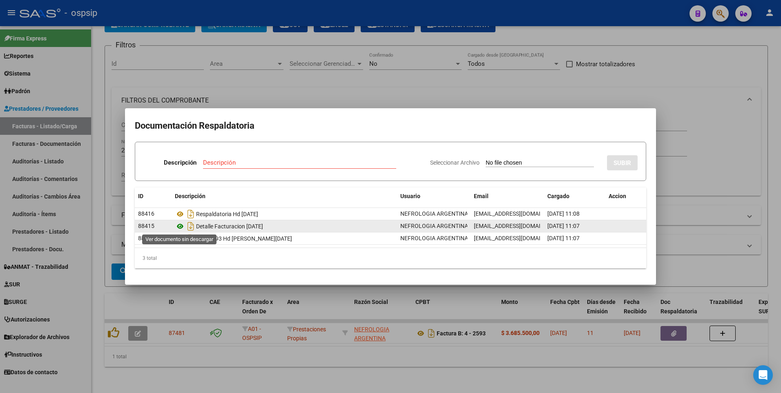
click at [180, 226] on icon at bounding box center [180, 226] width 11 height 10
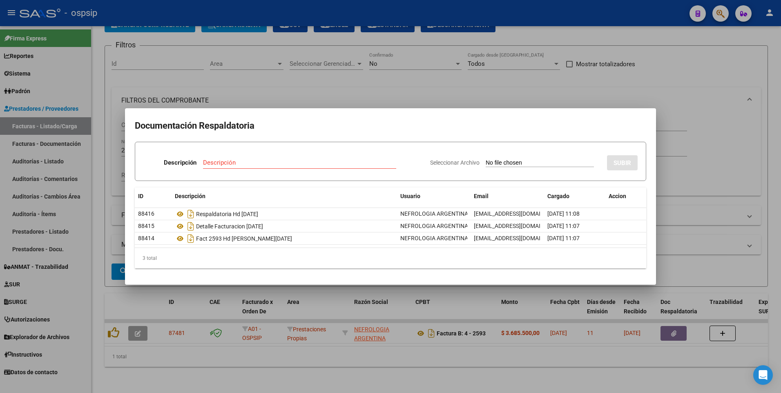
click at [373, 16] on div at bounding box center [390, 196] width 781 height 393
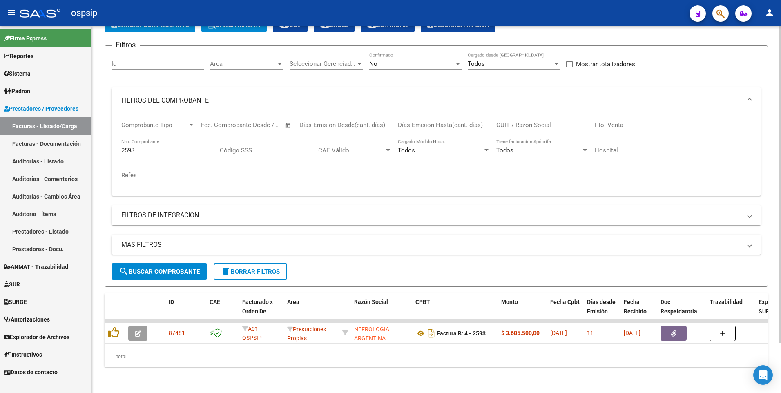
click at [233, 268] on span "delete Borrar Filtros" at bounding box center [250, 271] width 59 height 7
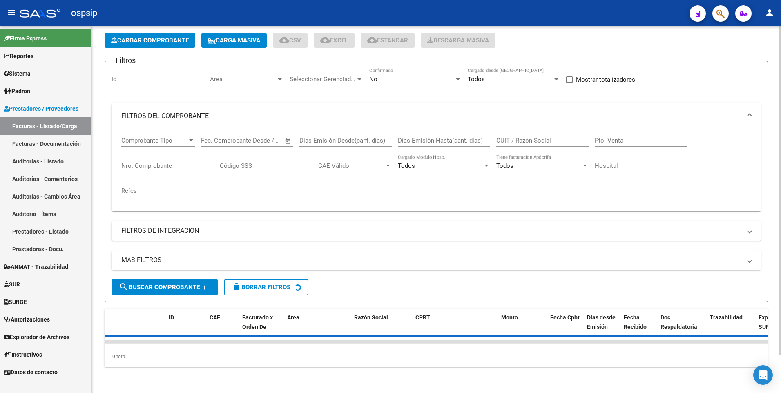
click at [524, 154] on div "Todos Tiene facturacion Apócrifa" at bounding box center [542, 163] width 92 height 18
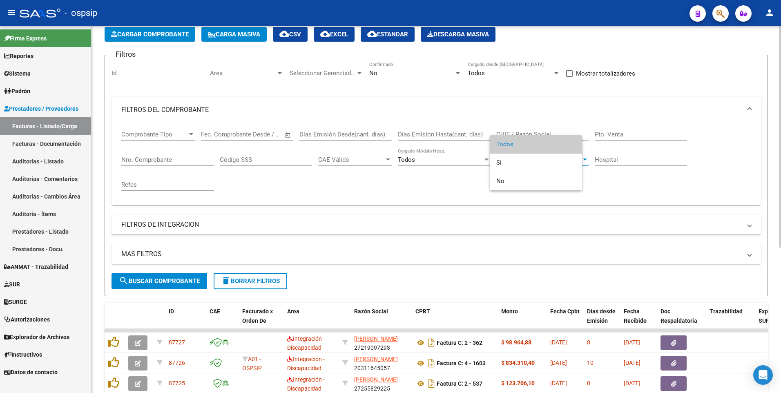
scroll to position [58, 0]
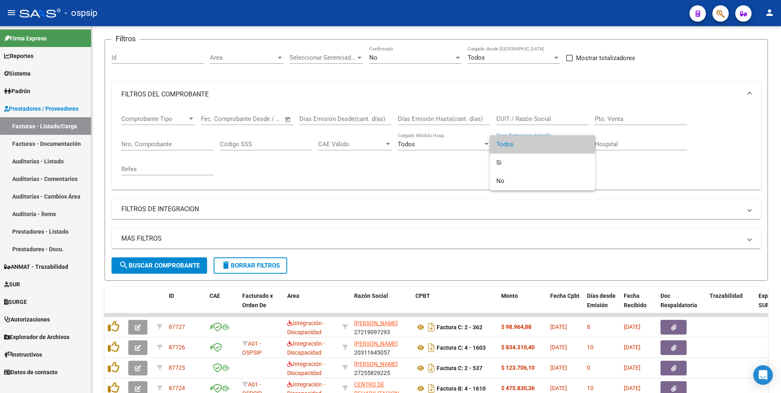
click at [533, 111] on div at bounding box center [390, 196] width 781 height 393
click at [532, 118] on input "CUIT / Razón Social" at bounding box center [542, 118] width 92 height 7
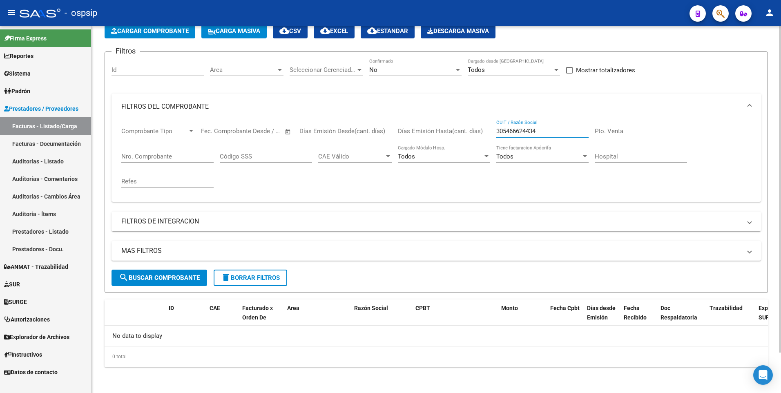
scroll to position [45, 0]
click at [523, 133] on input "305466624434" at bounding box center [542, 130] width 92 height 7
click at [397, 70] on div "No" at bounding box center [411, 69] width 85 height 7
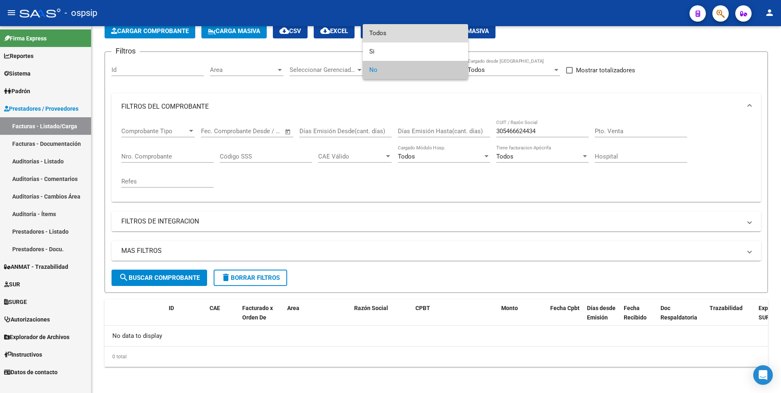
click at [388, 36] on span "Todos" at bounding box center [415, 33] width 92 height 18
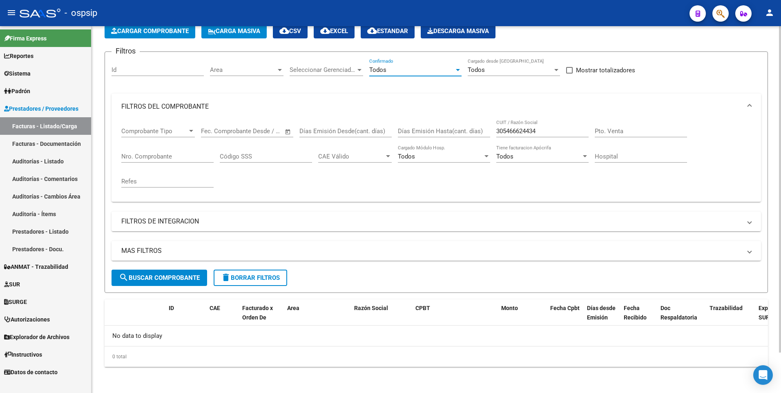
click at [182, 283] on button "search Buscar Comprobante" at bounding box center [159, 278] width 96 height 16
click at [531, 134] on input "305466624434" at bounding box center [542, 130] width 92 height 7
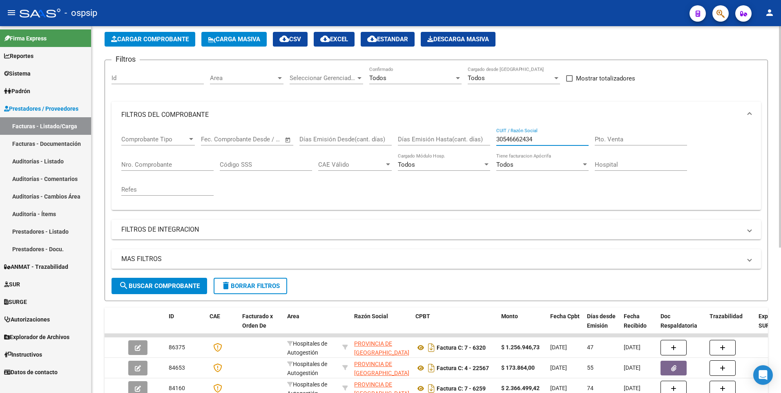
scroll to position [0, 0]
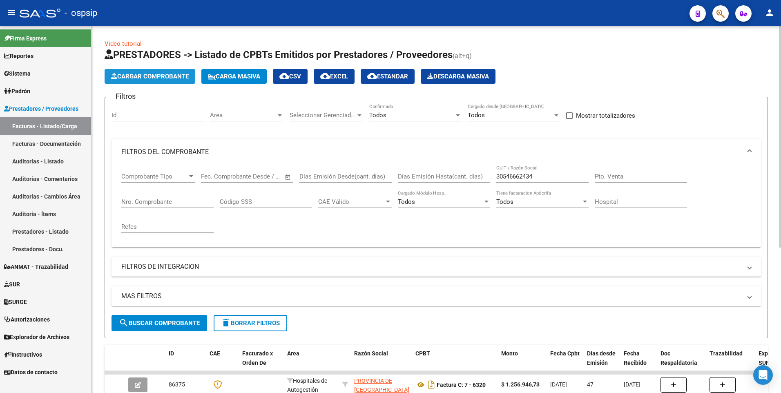
click at [163, 82] on button "Cargar Comprobante" at bounding box center [150, 76] width 91 height 15
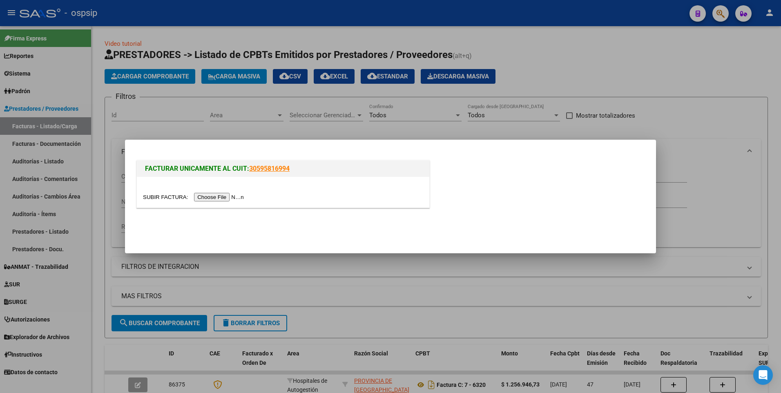
click at [203, 194] on input "file" at bounding box center [194, 197] width 103 height 9
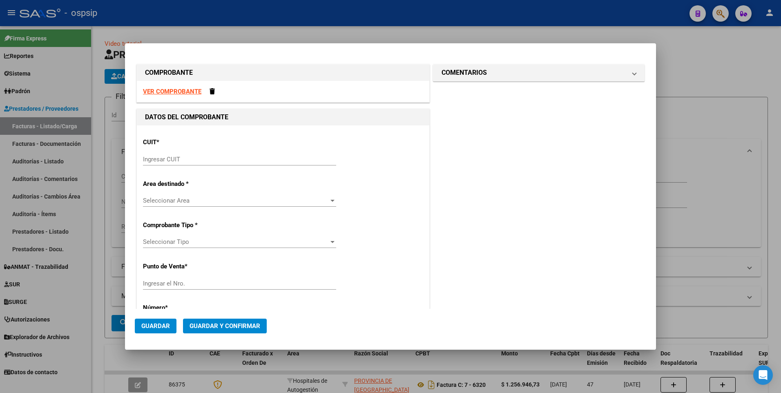
click at [270, 9] on div at bounding box center [390, 196] width 781 height 393
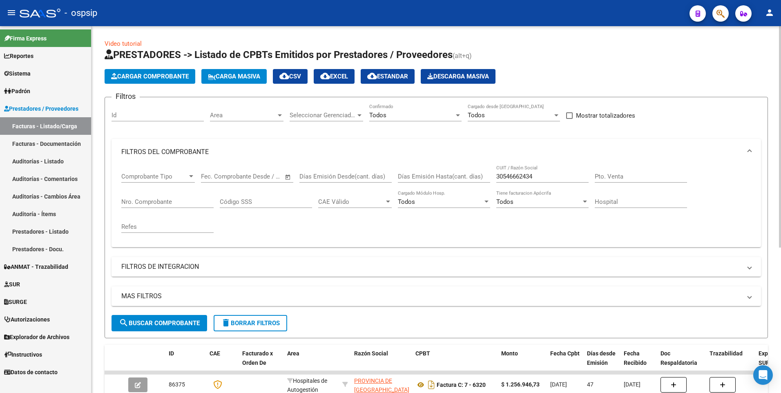
click at [560, 174] on input "30546662434" at bounding box center [542, 176] width 92 height 7
click at [564, 173] on input "30546662434" at bounding box center [542, 176] width 92 height 7
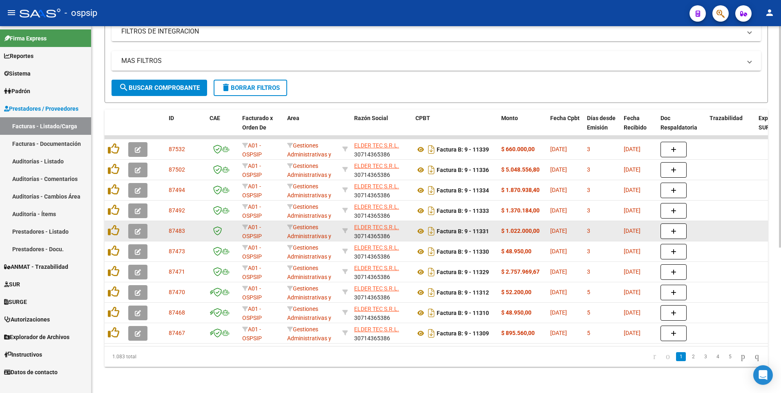
scroll to position [241, 0]
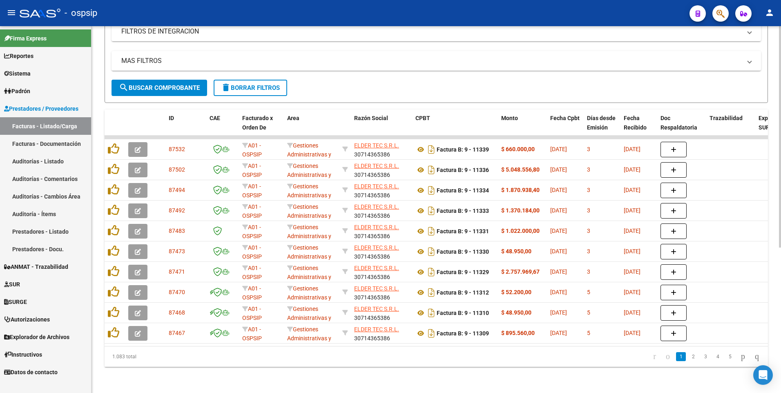
type input "30714365386"
